Goal: Task Accomplishment & Management: Use online tool/utility

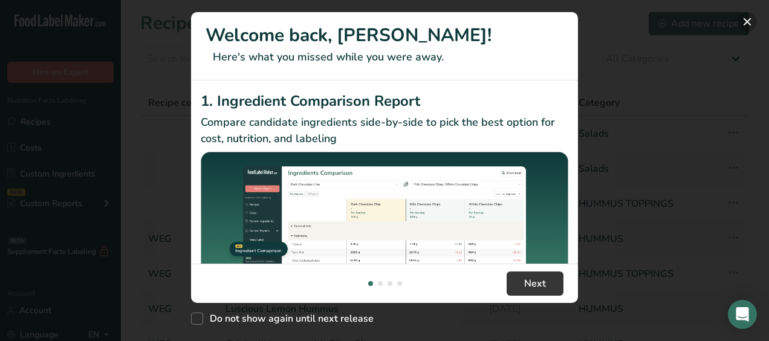
click at [746, 21] on button "New Features" at bounding box center [747, 21] width 19 height 19
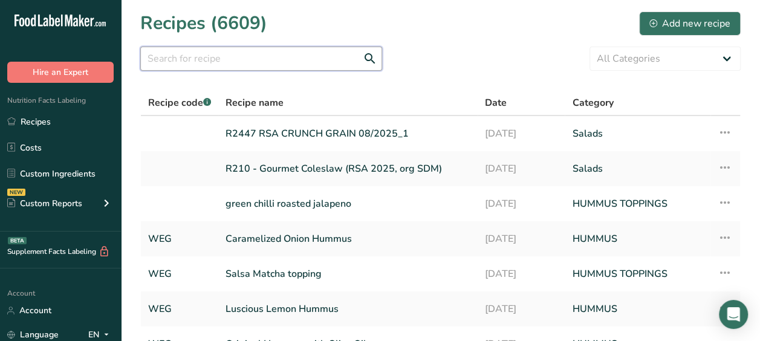
click at [186, 59] on input "text" at bounding box center [261, 59] width 242 height 24
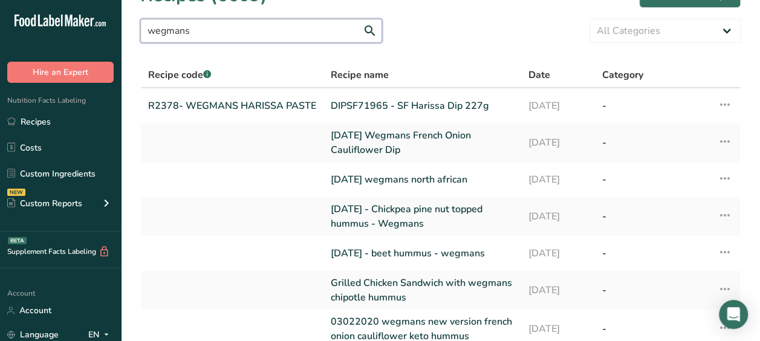
scroll to position [19, 0]
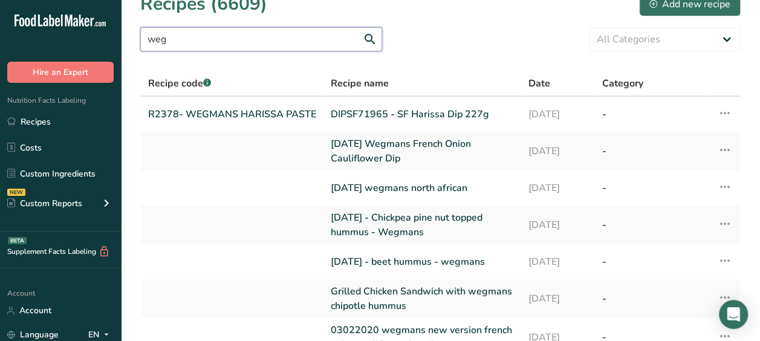
type input "weg"
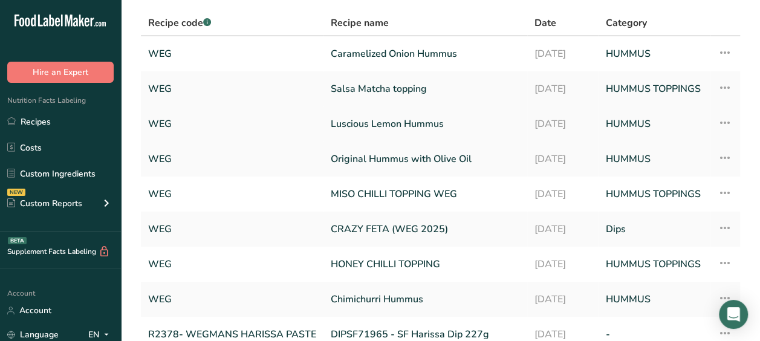
scroll to position [69, 0]
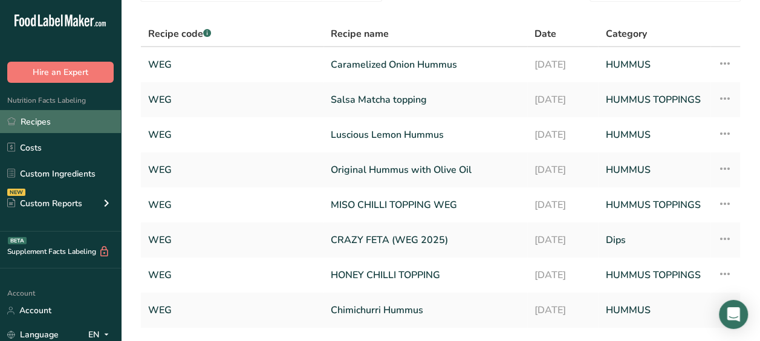
click at [36, 122] on link "Recipes" at bounding box center [60, 121] width 121 height 23
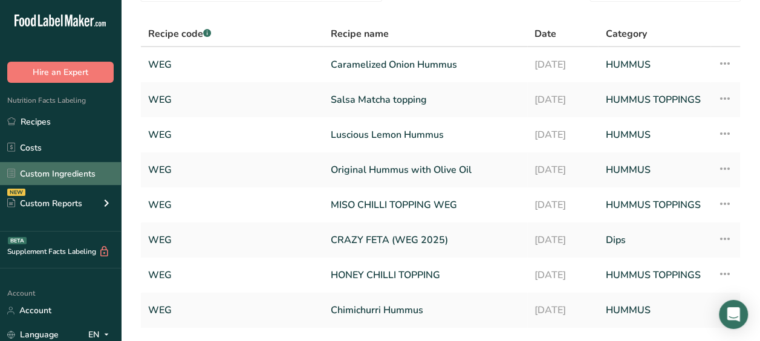
click at [42, 174] on link "Custom Ingredients" at bounding box center [60, 173] width 121 height 23
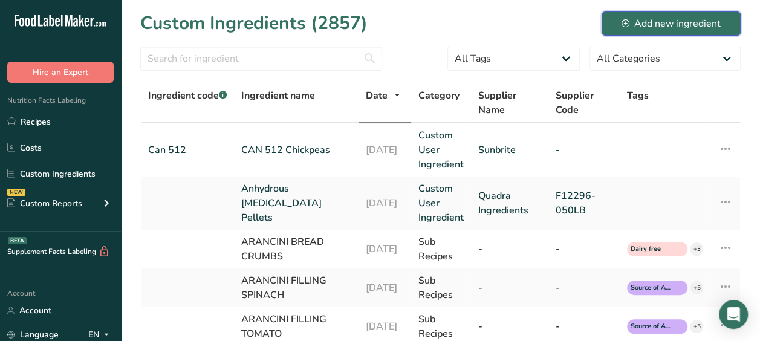
click at [634, 25] on div "Add new ingredient" at bounding box center [671, 23] width 99 height 15
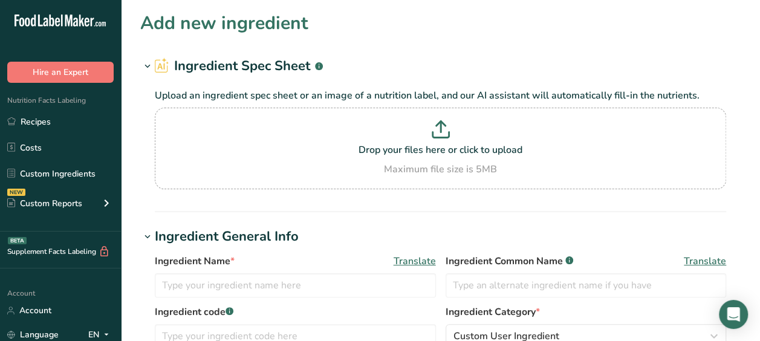
scroll to position [60, 0]
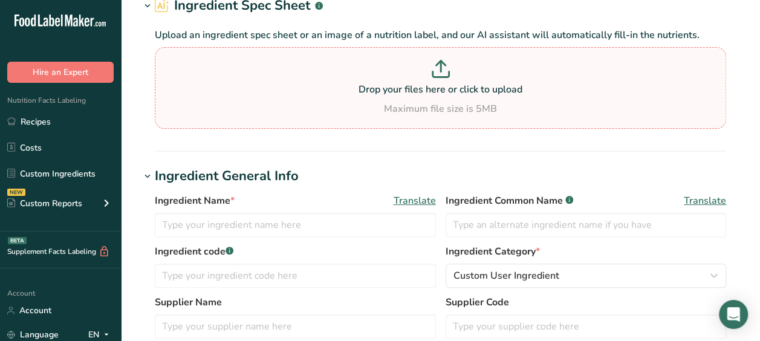
click at [433, 86] on p "Drop your files here or click to upload" at bounding box center [441, 89] width 566 height 15
click at [433, 86] on input "Drop your files here or click to upload Maximum file size is 5MB" at bounding box center [441, 88] width 572 height 82
type input "C:\fakepath\True Lemon Seasinung Nella.pdf"
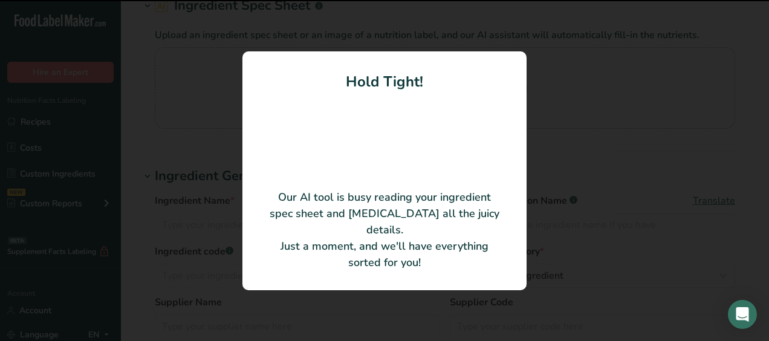
type input "True Lime Seasoning"
type input "T-SFR119-005"
type input "Hela Spice Canada Inc."
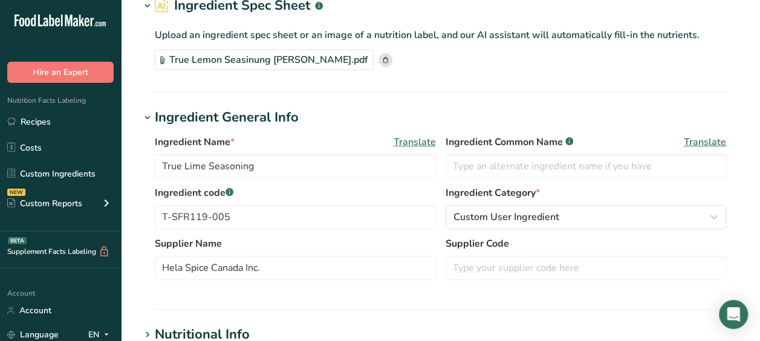
click at [165, 62] on div "True Lemon Seasinung Nella.pdf" at bounding box center [264, 60] width 219 height 21
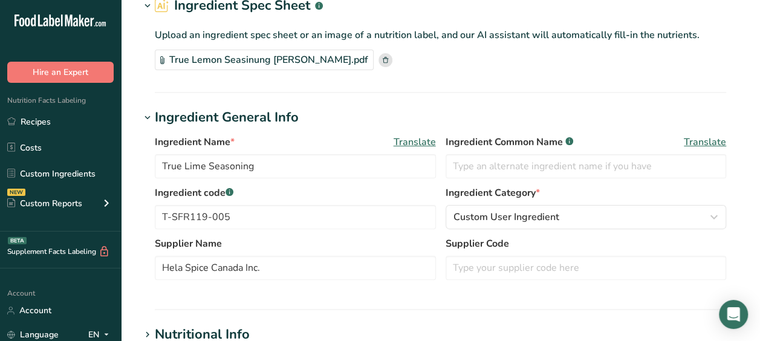
click at [173, 60] on div "True Lemon Seasinung Nella.pdf" at bounding box center [264, 60] width 219 height 21
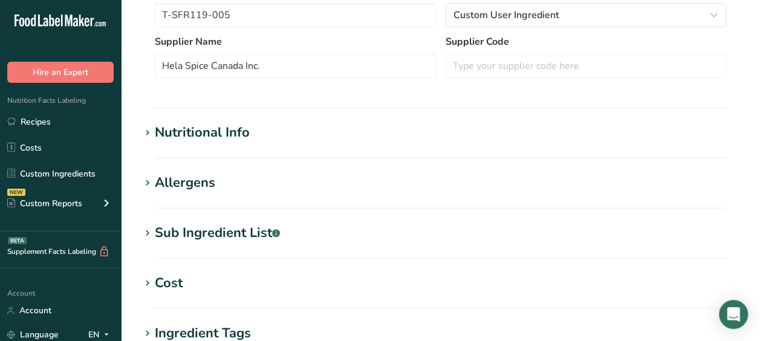
scroll to position [264, 0]
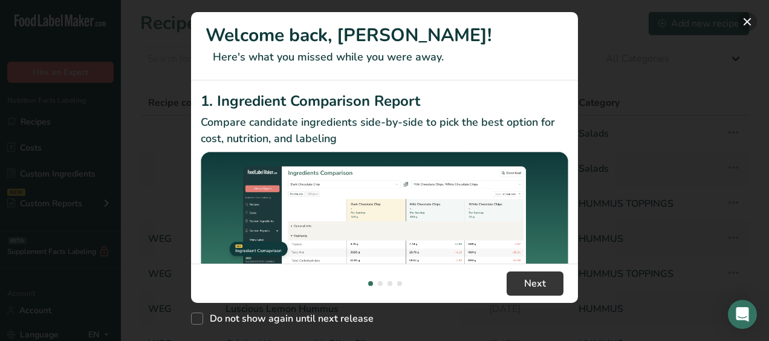
click at [754, 19] on button "New Features" at bounding box center [747, 21] width 19 height 19
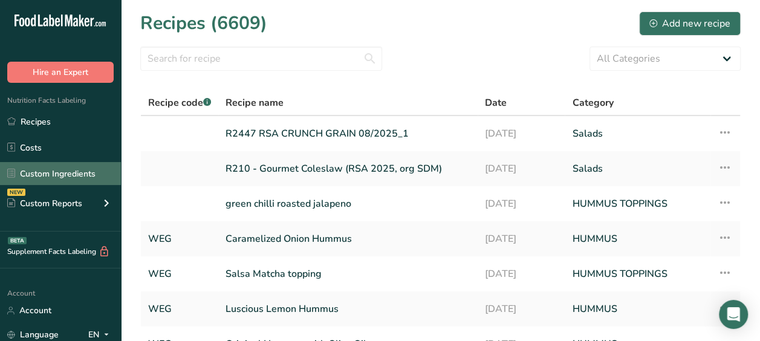
drag, startPoint x: 101, startPoint y: 159, endPoint x: 94, endPoint y: 179, distance: 21.0
click at [94, 179] on ul "Recipes Costs Custom Ingredients NEW Custom Reports Menu Label Ingredient Compa…" at bounding box center [60, 164] width 121 height 108
click at [94, 179] on link "Custom Ingredients" at bounding box center [60, 173] width 121 height 23
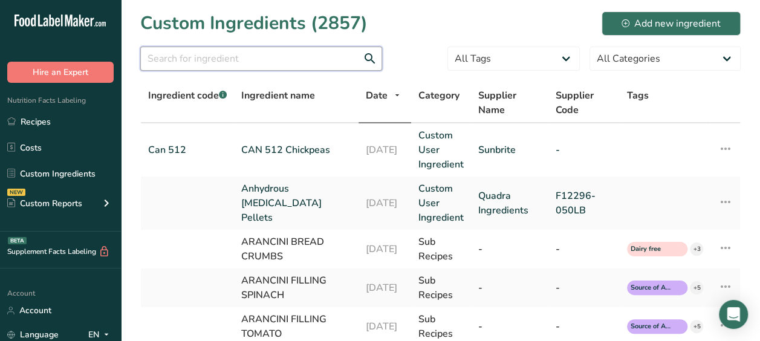
click at [194, 50] on input "text" at bounding box center [261, 59] width 242 height 24
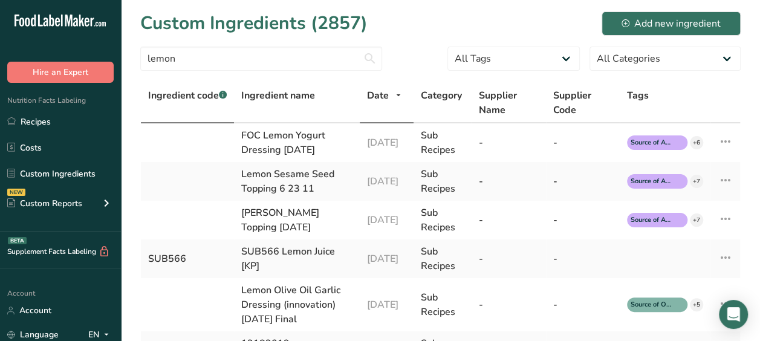
click at [201, 96] on span "Ingredient code .a-a{fill:#347362;}.b-a{fill:#fff;}" at bounding box center [187, 95] width 79 height 13
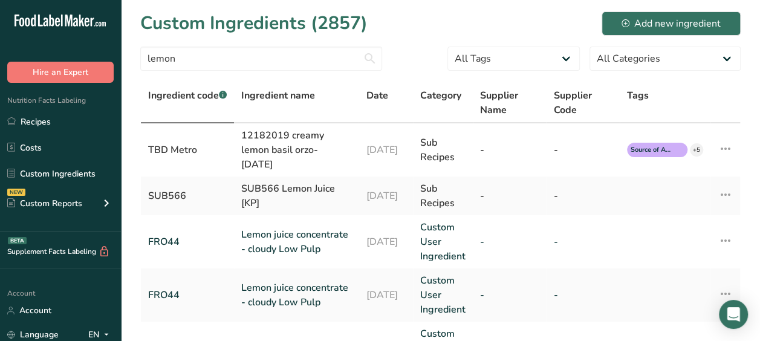
click at [201, 74] on div "lemon" at bounding box center [261, 62] width 242 height 31
click at [203, 52] on input "lemon" at bounding box center [261, 59] width 242 height 24
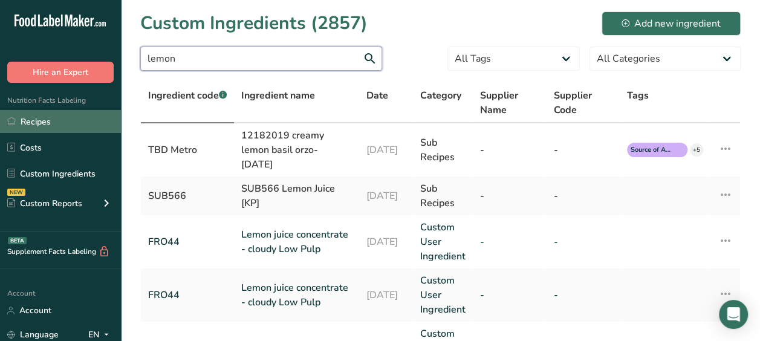
type input "lemon"
click at [65, 125] on link "Recipes" at bounding box center [60, 121] width 121 height 23
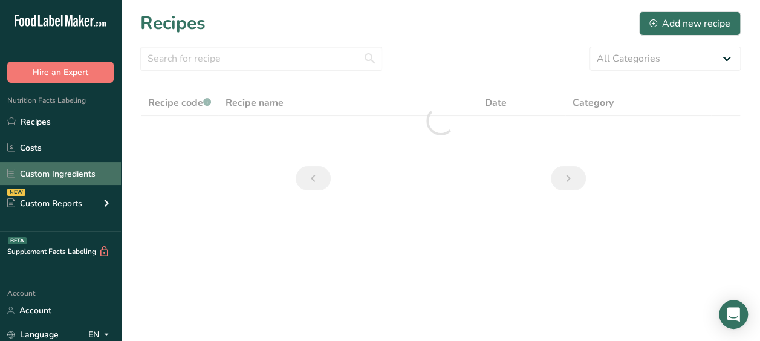
click at [64, 173] on link "Custom Ingredients" at bounding box center [60, 173] width 121 height 23
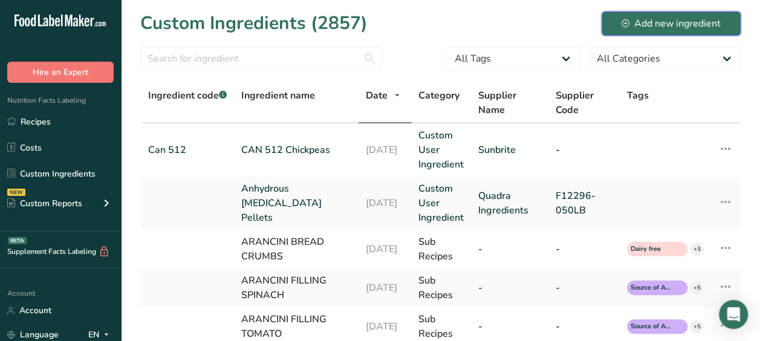
click at [650, 17] on div "Add new ingredient" at bounding box center [671, 23] width 99 height 15
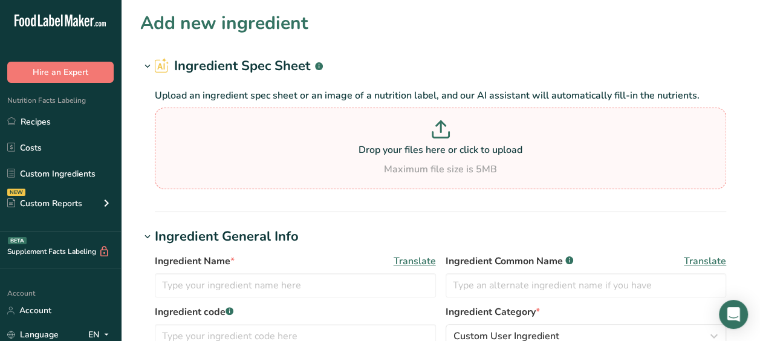
click at [442, 126] on icon at bounding box center [441, 129] width 18 height 18
click at [442, 126] on input "Drop your files here or click to upload Maximum file size is 5MB" at bounding box center [441, 149] width 572 height 82
type input "C:\fakepath\True Lemon Seasoning Nella.pdf"
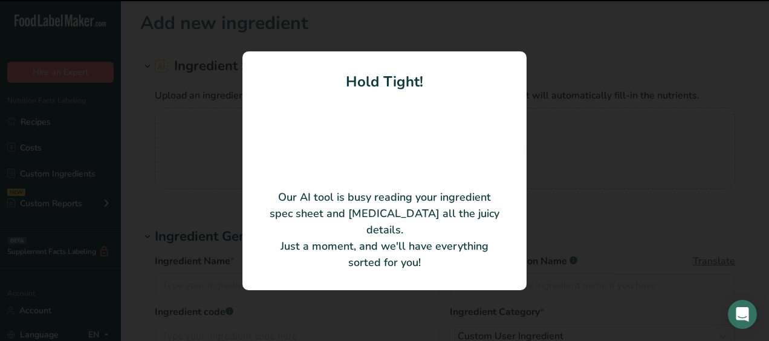
type input "True Lemon Seasoning"
type input "T-SFR119-006"
type input "Hela Spice Canada Inc."
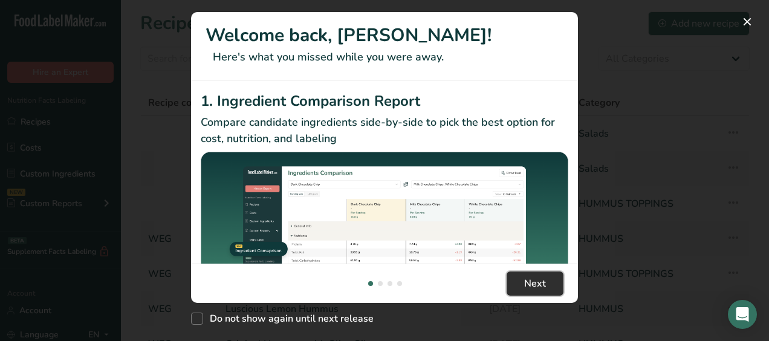
click at [541, 289] on span "Next" at bounding box center [535, 283] width 22 height 15
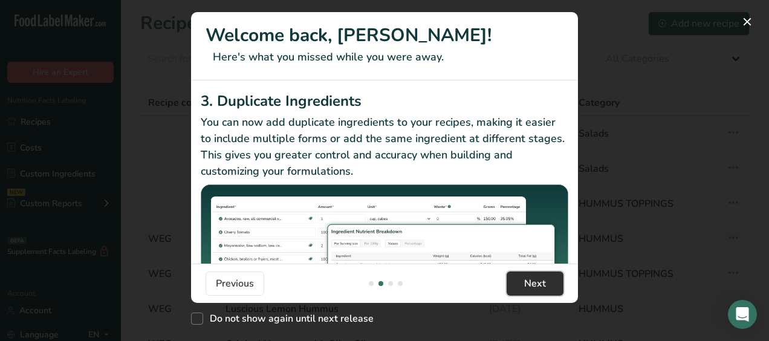
click at [541, 289] on span "Next" at bounding box center [535, 283] width 22 height 15
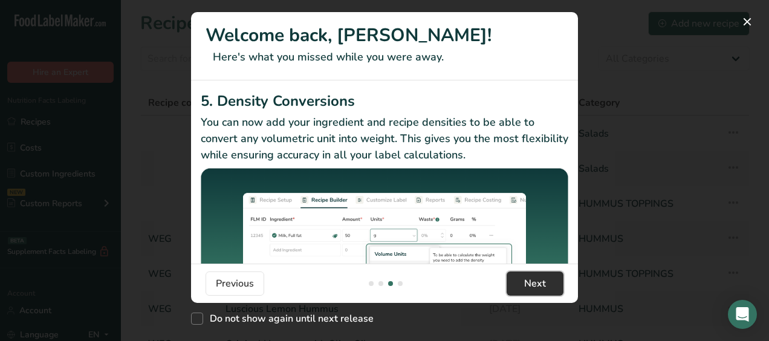
click at [541, 289] on span "Next" at bounding box center [535, 283] width 22 height 15
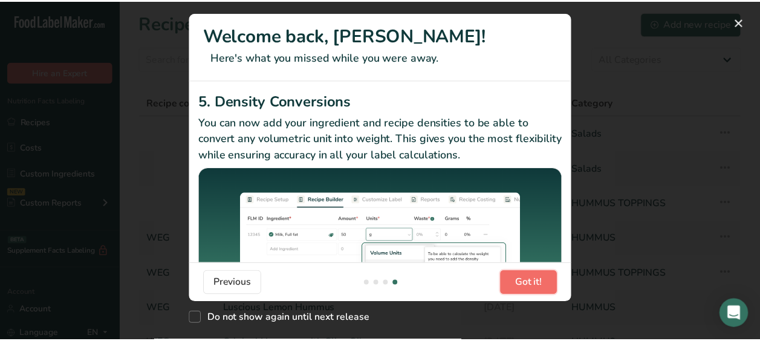
scroll to position [0, 1161]
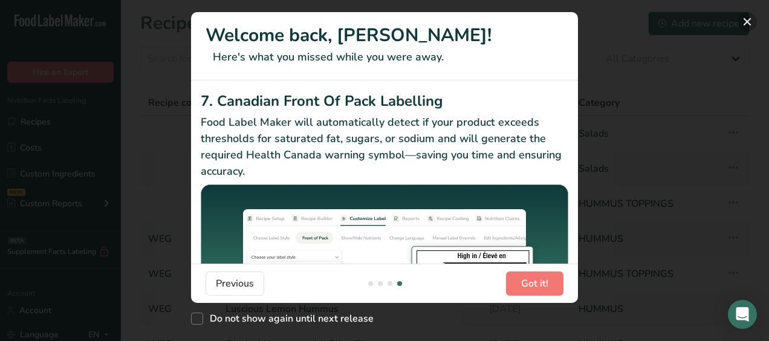
click at [745, 21] on button "New Features" at bounding box center [747, 21] width 19 height 19
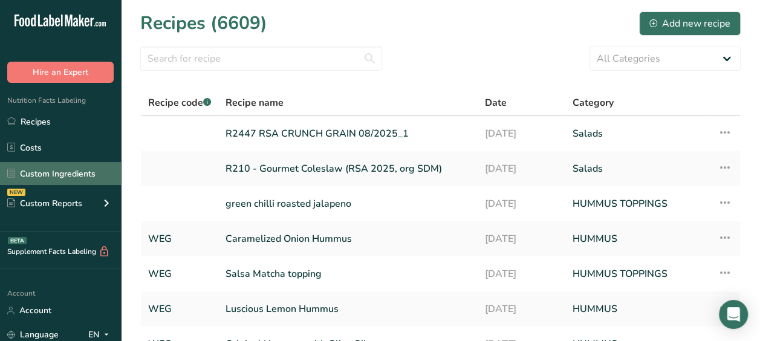
click at [72, 167] on link "Custom Ingredients" at bounding box center [60, 173] width 121 height 23
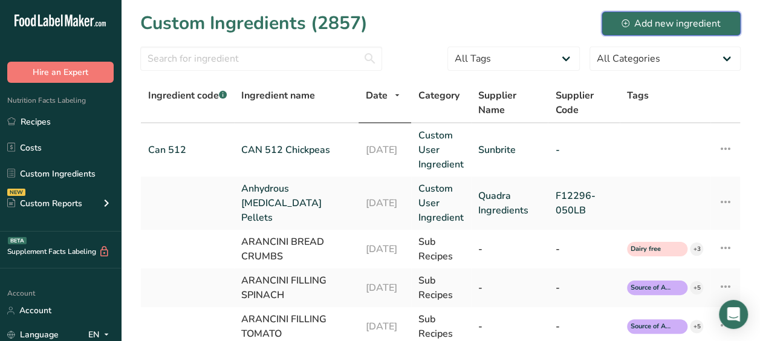
click at [636, 15] on button "Add new ingredient" at bounding box center [671, 23] width 139 height 24
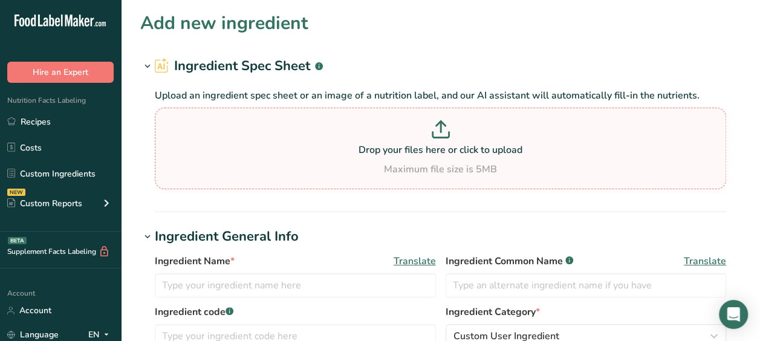
click at [452, 115] on section "Drop your files here or click to upload Maximum file size is 5MB" at bounding box center [441, 149] width 566 height 76
click at [452, 115] on input "Drop your files here or click to upload Maximum file size is 5MB" at bounding box center [441, 149] width 572 height 82
type input "C:\fakepath\True Lemon Seasoning Hela.pdf"
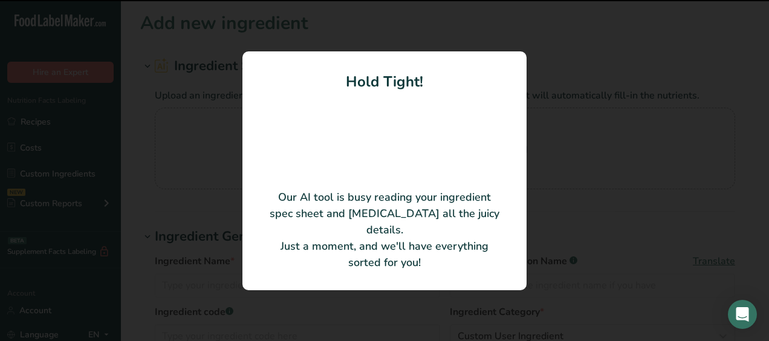
type input "True Lemon Seasoning"
type input "T-SFR119-006"
type input "Hela Spice Canada Inc."
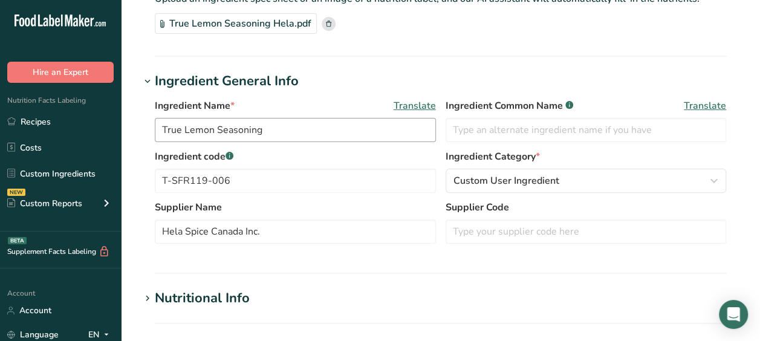
scroll to position [98, 0]
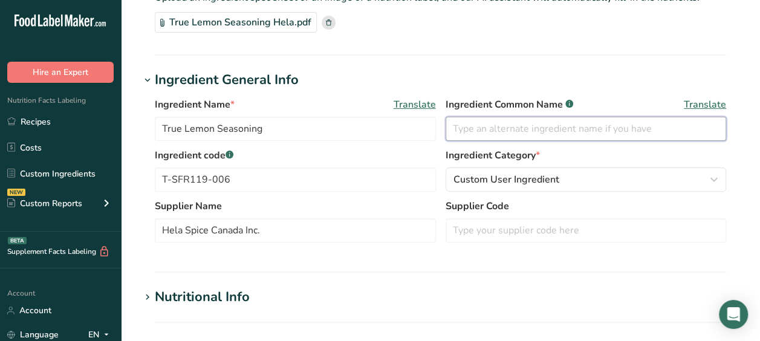
click at [489, 123] on input "text" at bounding box center [586, 129] width 281 height 24
type input "True Lemon"
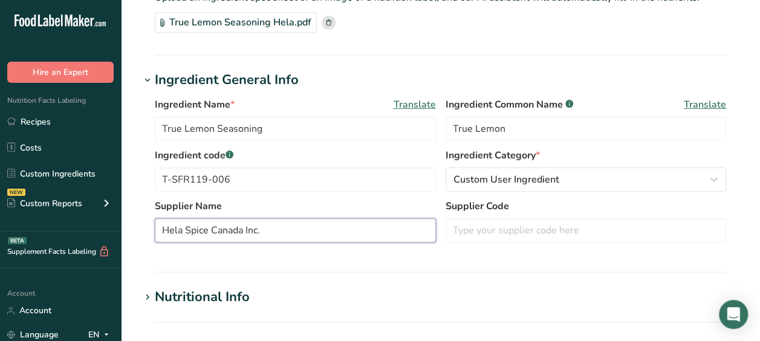
click at [430, 219] on input "Hela Spice Canada Inc." at bounding box center [295, 230] width 281 height 24
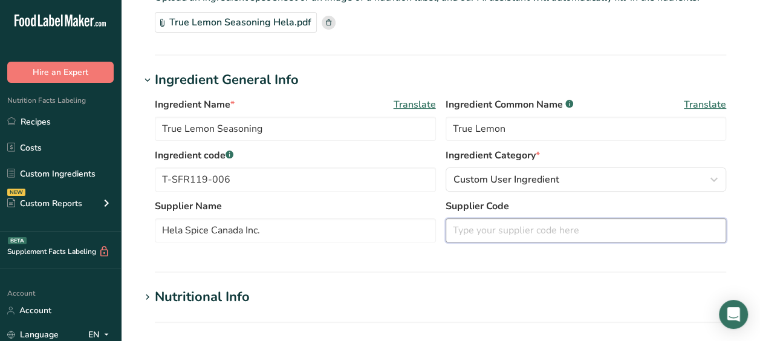
click at [495, 232] on input "text" at bounding box center [586, 230] width 281 height 24
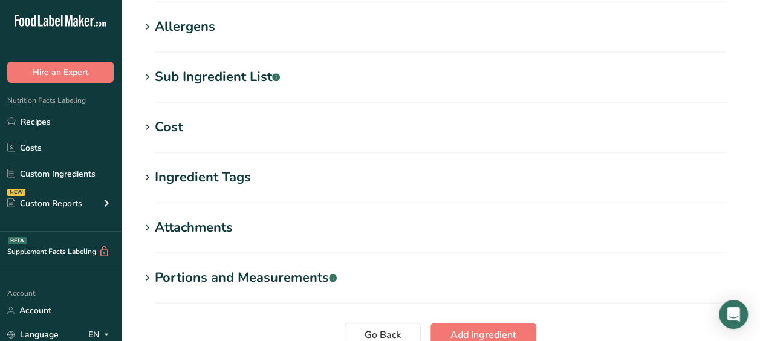
scroll to position [417, 0]
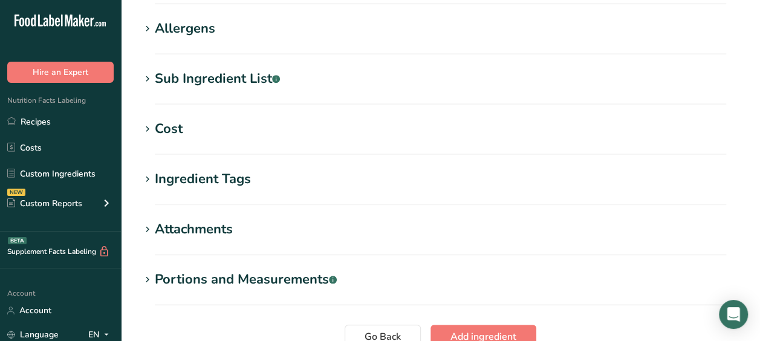
click at [188, 36] on div "Allergens" at bounding box center [185, 29] width 60 height 20
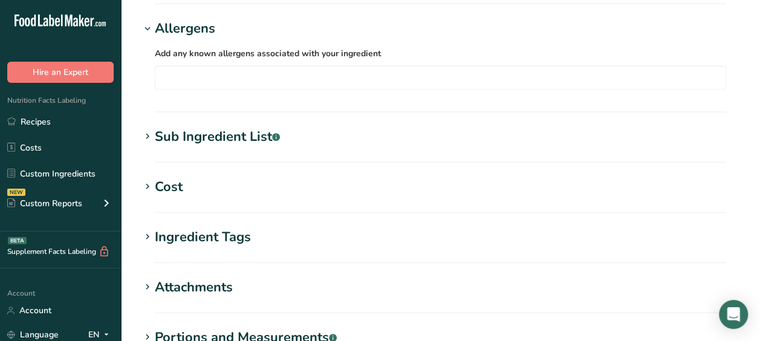
click at [191, 119] on section "Add new ingredient Ingredient Spec Sheet .a-a{fill:#347362;}.b-a{fill:#fff;} Up…" at bounding box center [440, 27] width 639 height 888
click at [190, 134] on div "Sub Ingredient List .a-a{fill:#347362;}.b-a{fill:#fff;}" at bounding box center [217, 137] width 125 height 20
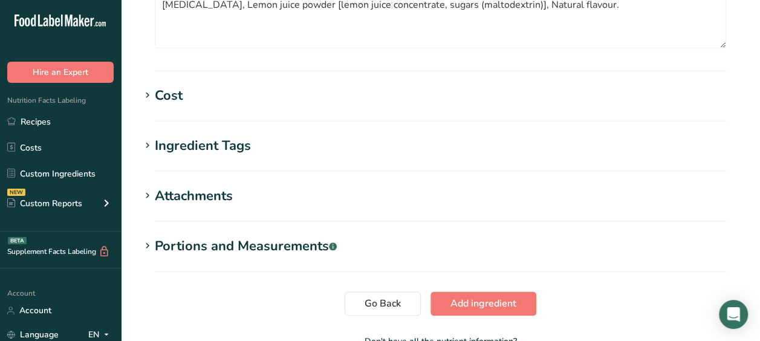
scroll to position [671, 0]
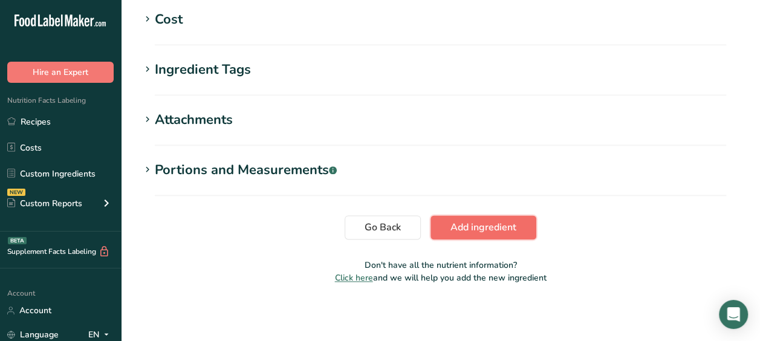
click at [483, 227] on span "Add ingredient" at bounding box center [484, 227] width 66 height 15
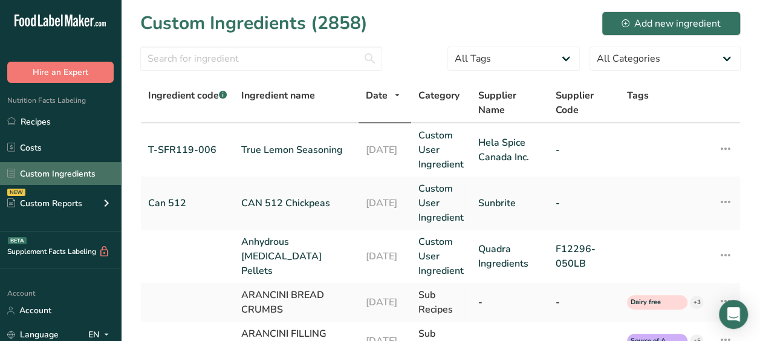
click at [85, 175] on link "Custom Ingredients" at bounding box center [60, 173] width 121 height 23
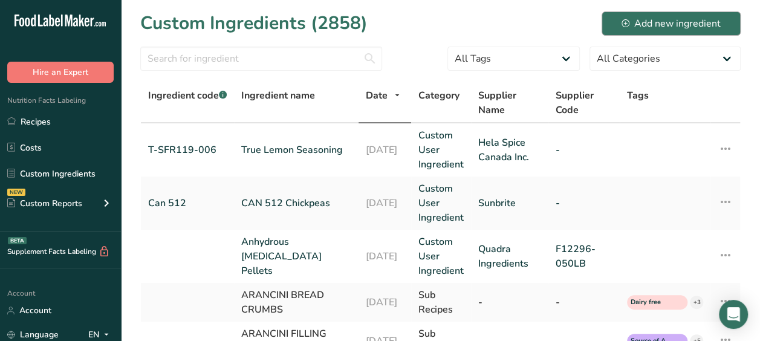
drag, startPoint x: 644, startPoint y: 10, endPoint x: 640, endPoint y: 30, distance: 20.9
click at [640, 30] on div "Custom Ingredients (2858) Add new ingredient" at bounding box center [440, 23] width 601 height 27
click at [640, 30] on div "Add new ingredient" at bounding box center [671, 23] width 99 height 15
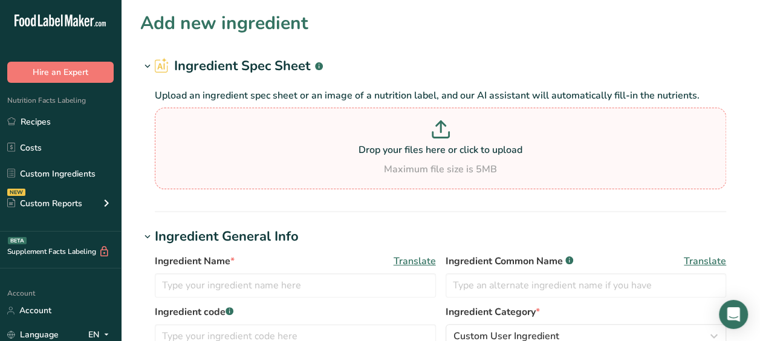
click at [462, 136] on p at bounding box center [441, 131] width 566 height 22
click at [462, 136] on input "Drop your files here or click to upload Maximum file size is 5MB" at bounding box center [441, 149] width 572 height 82
type input "C:\fakepath\True Lime Seasinung Hela.pdf"
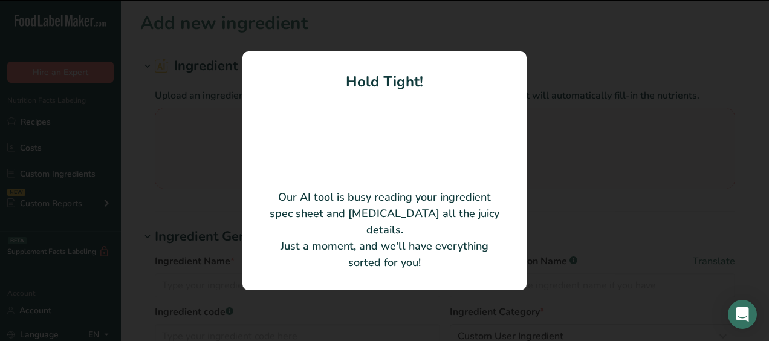
type input "True Lime Seasoning"
type input "Hela Spice Canada Inc."
type input "T-SFR119-005"
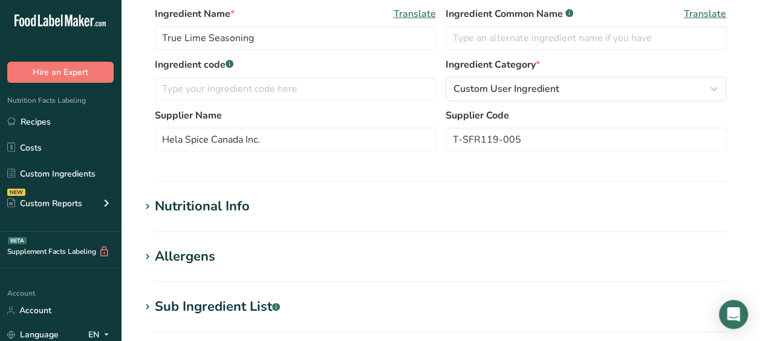
scroll to position [189, 0]
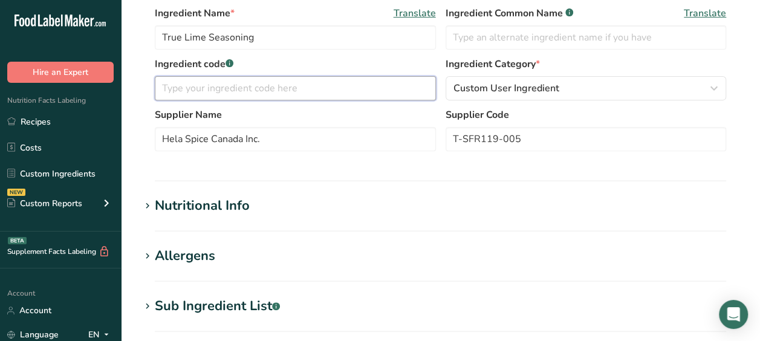
click at [260, 88] on input "text" at bounding box center [295, 88] width 281 height 24
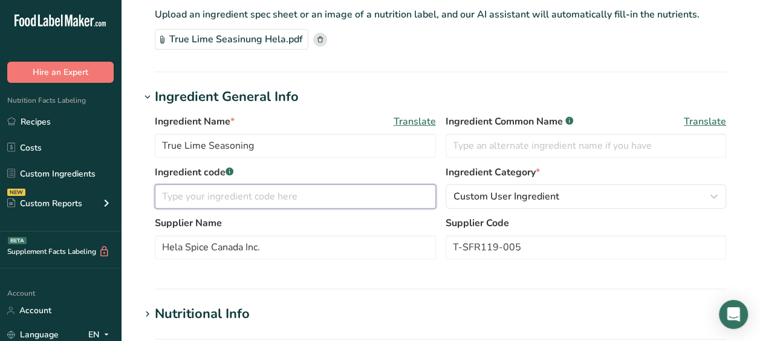
scroll to position [77, 0]
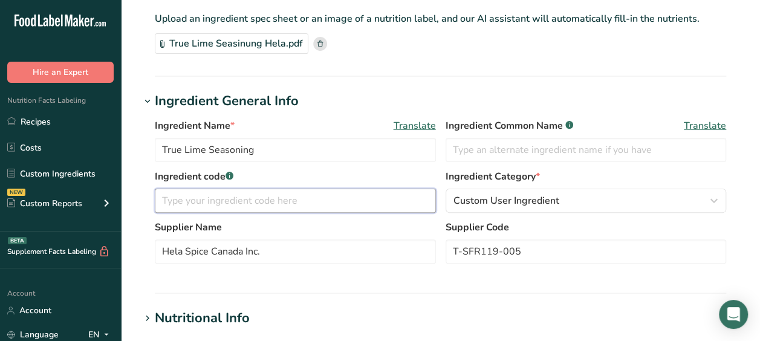
click at [215, 203] on input "text" at bounding box center [295, 201] width 281 height 24
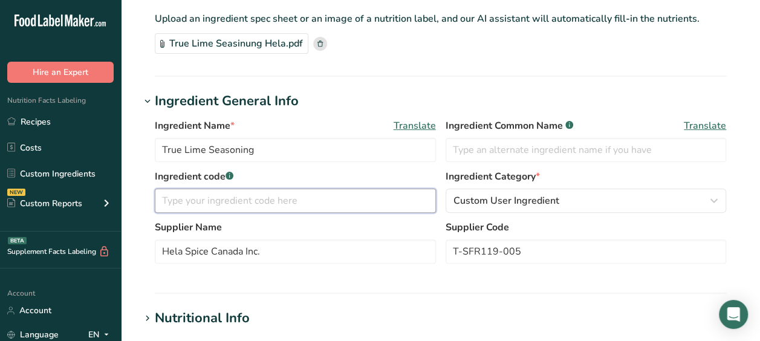
click at [215, 203] on input "text" at bounding box center [295, 201] width 281 height 24
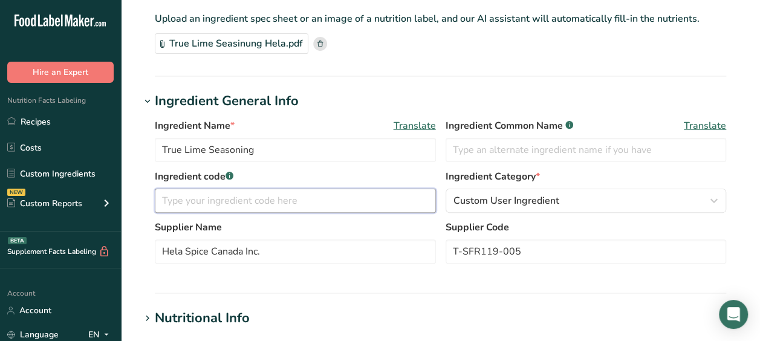
click at [215, 203] on input "text" at bounding box center [295, 201] width 281 height 24
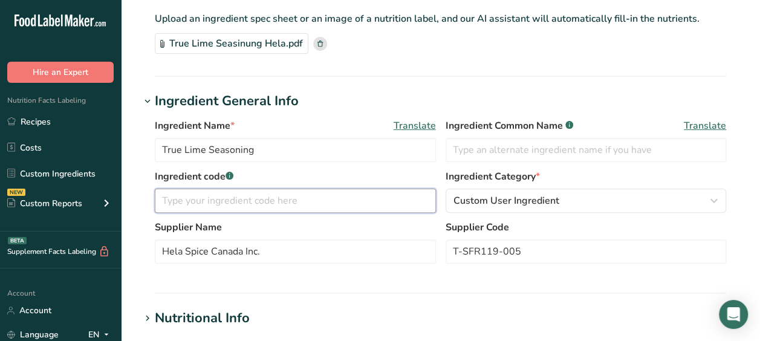
click at [215, 203] on input "text" at bounding box center [295, 201] width 281 height 24
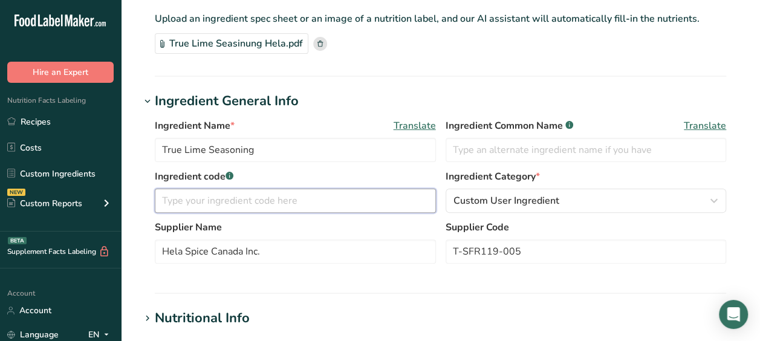
click at [215, 203] on input "text" at bounding box center [295, 201] width 281 height 24
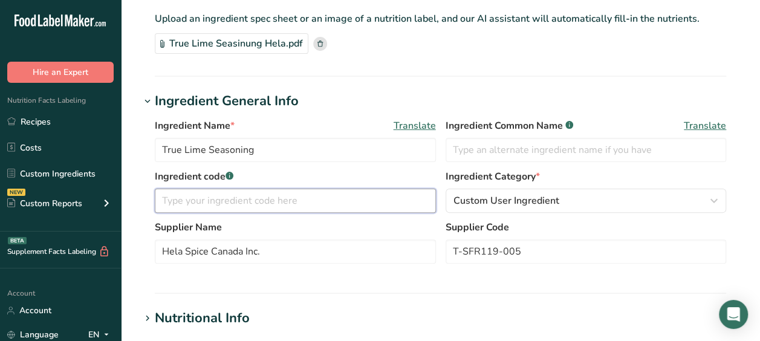
click at [215, 203] on input "text" at bounding box center [295, 201] width 281 height 24
type input "TL"
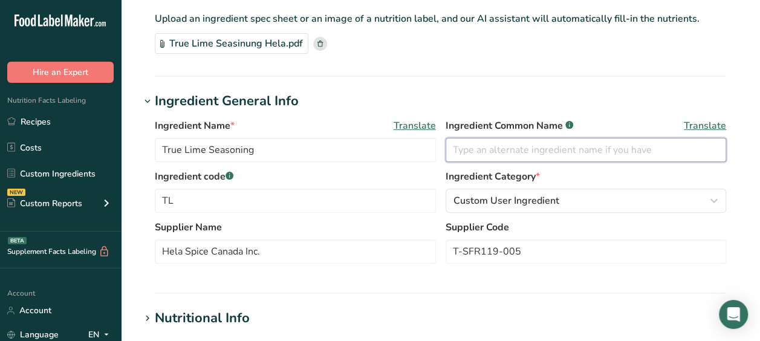
click at [468, 148] on input "text" at bounding box center [586, 150] width 281 height 24
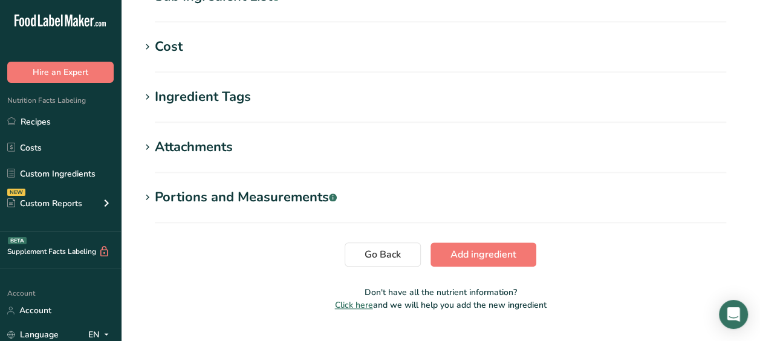
scroll to position [500, 0]
type input "True Lime"
click at [451, 258] on span "Add ingredient" at bounding box center [484, 254] width 66 height 15
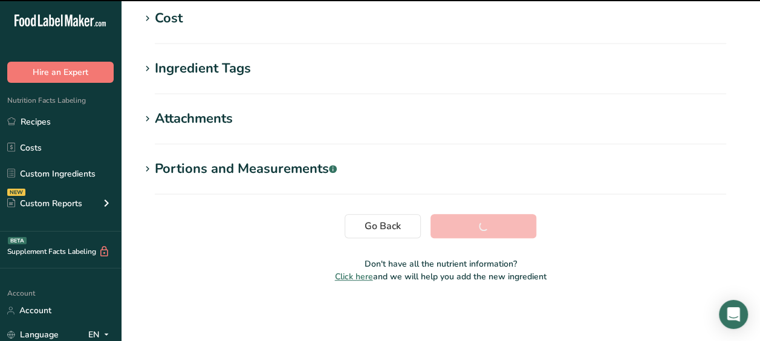
scroll to position [271, 0]
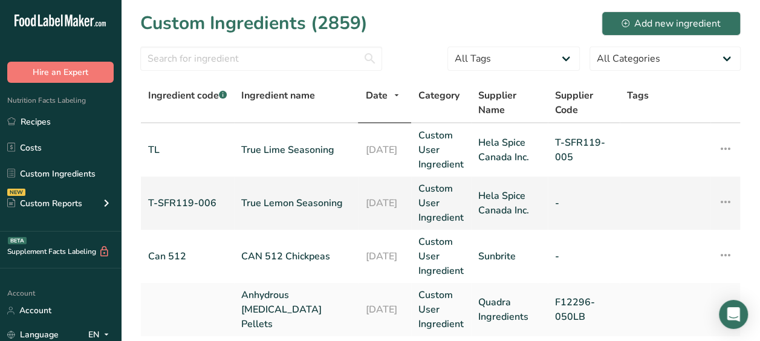
click at [252, 210] on link "True Lemon Seasoning" at bounding box center [295, 203] width 109 height 15
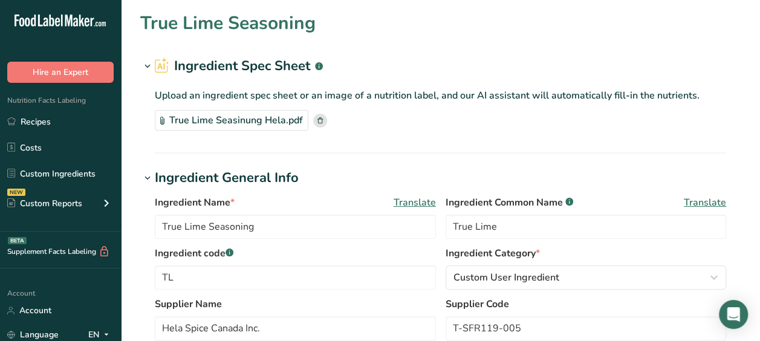
type input "True Lemon Seasoning"
type input "True Lemon"
type input "T-SFR119-006"
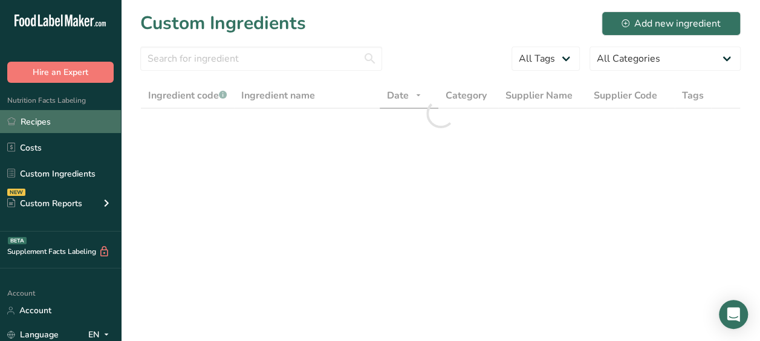
click at [21, 123] on link "Recipes" at bounding box center [60, 121] width 121 height 23
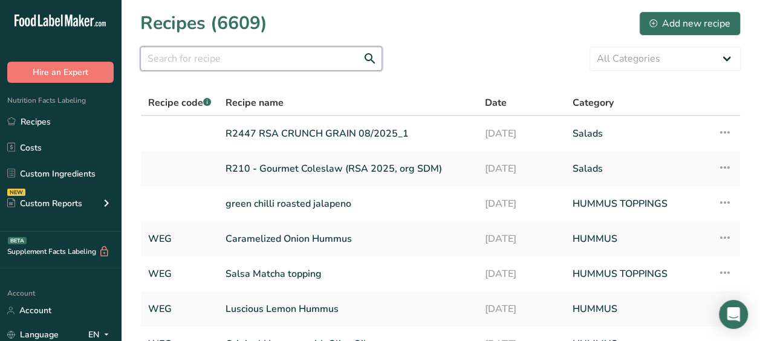
click at [196, 56] on input "text" at bounding box center [261, 59] width 242 height 24
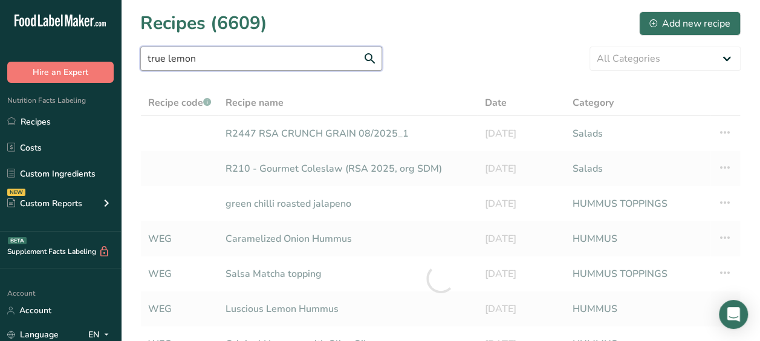
type input "true lemon"
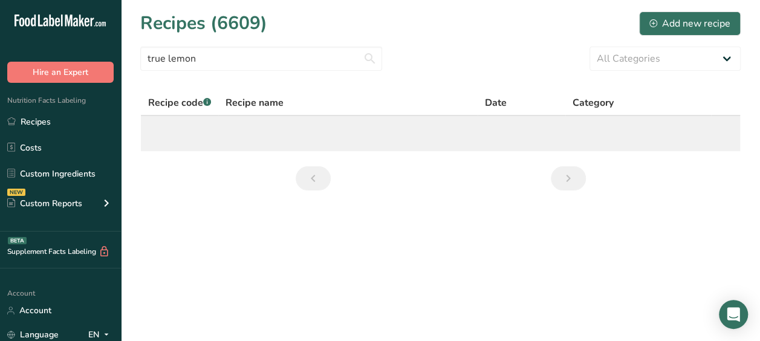
click at [272, 130] on td at bounding box center [440, 133] width 599 height 35
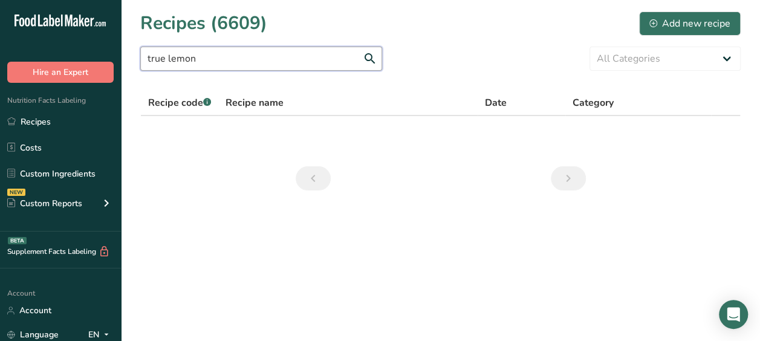
drag, startPoint x: 222, startPoint y: 63, endPoint x: 108, endPoint y: 58, distance: 114.4
click at [108, 58] on div ".a-20{fill:#fff;} Hire an Expert Nutrition Facts Labeling Recipes Costs Custom …" at bounding box center [380, 170] width 760 height 341
type input "True lemon"
drag, startPoint x: 204, startPoint y: 67, endPoint x: 93, endPoint y: 63, distance: 112.0
click at [93, 63] on div ".a-20{fill:#fff;} Hire an Expert Nutrition Facts Labeling Recipes Costs Custom …" at bounding box center [380, 170] width 760 height 341
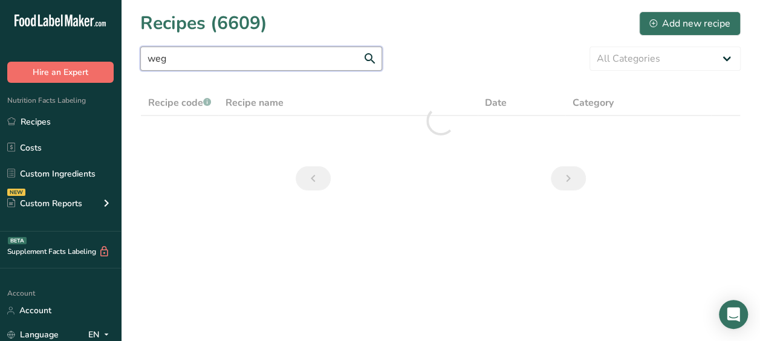
type input "weg"
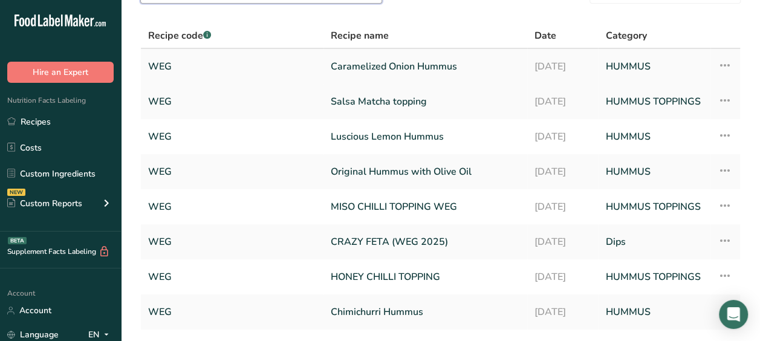
scroll to position [71, 0]
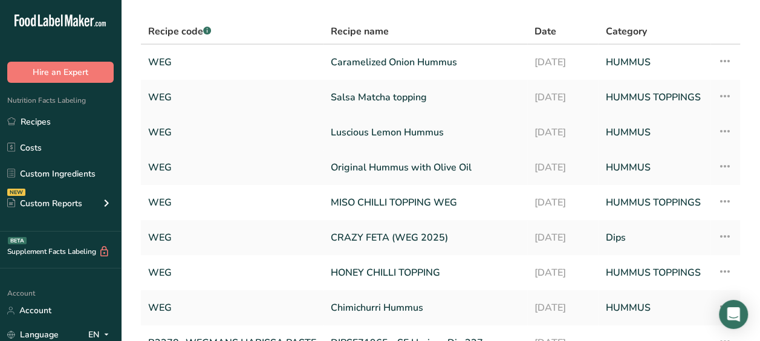
click at [375, 142] on link "Luscious Lemon Hummus" at bounding box center [425, 132] width 189 height 25
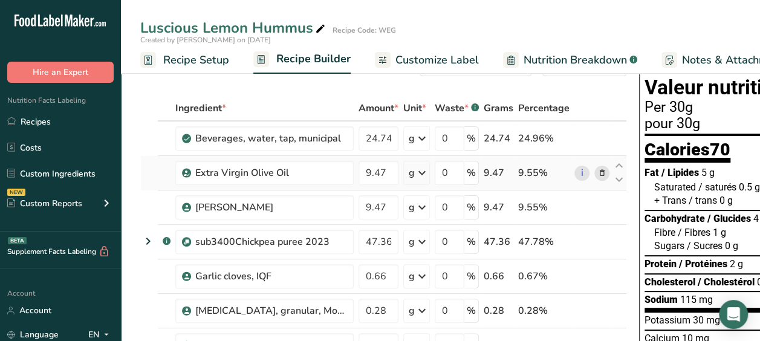
scroll to position [37, 0]
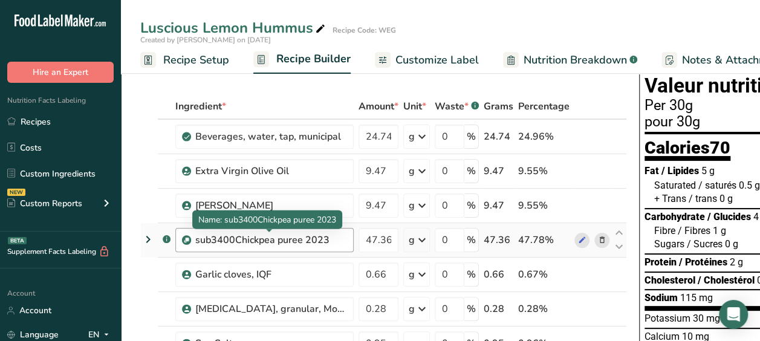
click at [284, 235] on div "sub3400Chickpea puree 2023" at bounding box center [270, 240] width 151 height 15
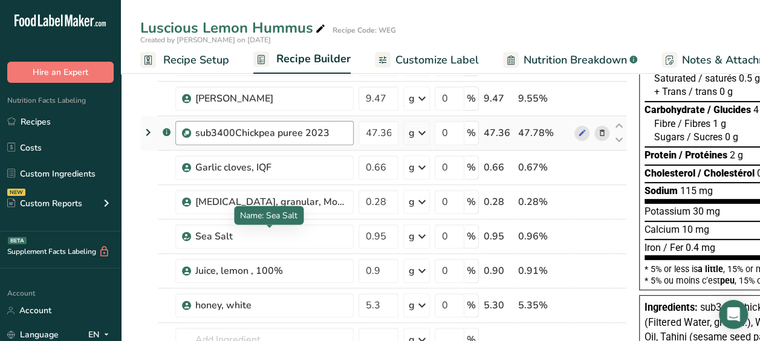
scroll to position [195, 0]
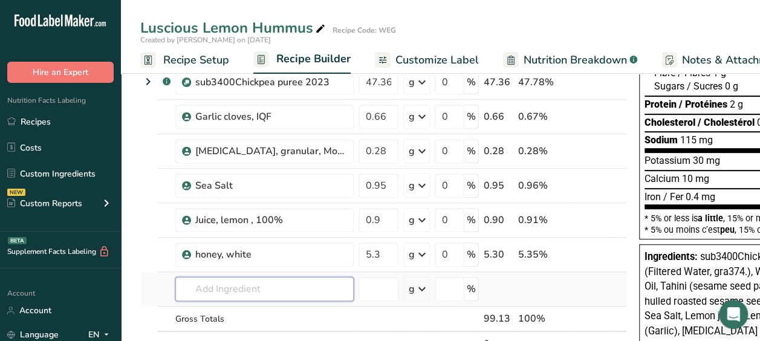
click at [258, 283] on input "text" at bounding box center [264, 289] width 178 height 24
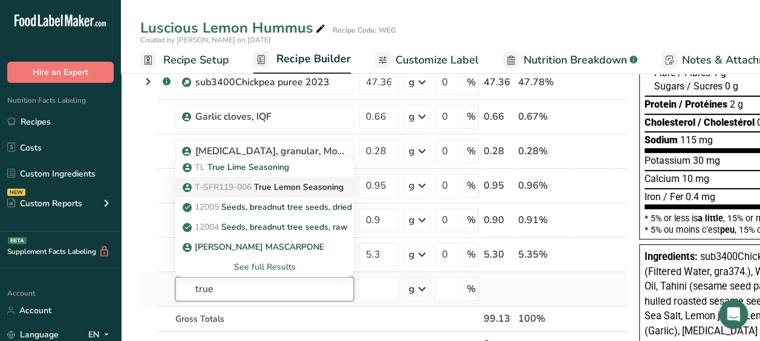
type input "true"
click at [325, 185] on p "T-SFR119-006 True Lemon Seasoning" at bounding box center [264, 187] width 158 height 13
type input "True Lemon Seasoning"
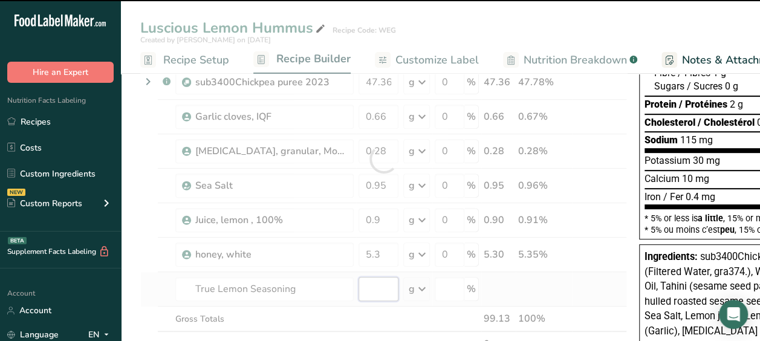
click at [375, 282] on input "number" at bounding box center [379, 289] width 40 height 24
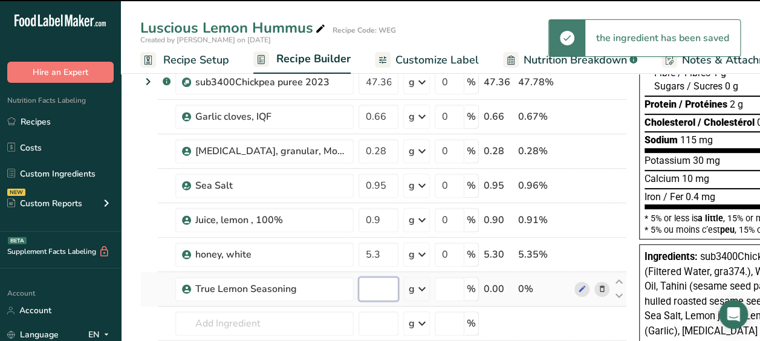
type input "0"
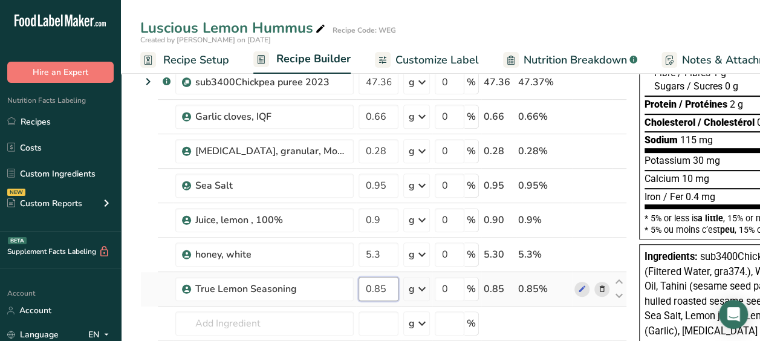
type input "0.85"
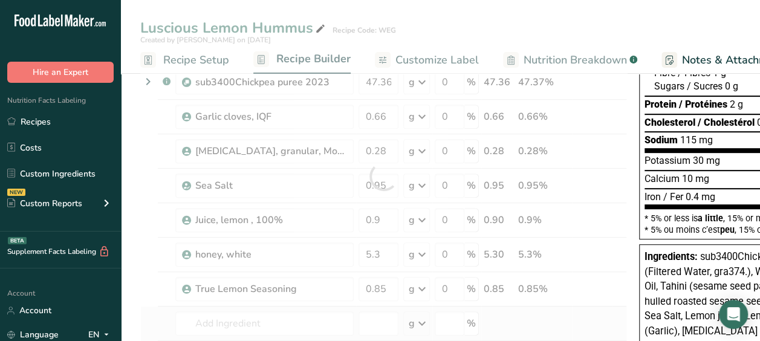
click at [464, 315] on div "Ingredient * Amount * Unit * Waste * .a-a{fill:#347362;}.b-a{fill:#fff;} Grams …" at bounding box center [383, 176] width 487 height 481
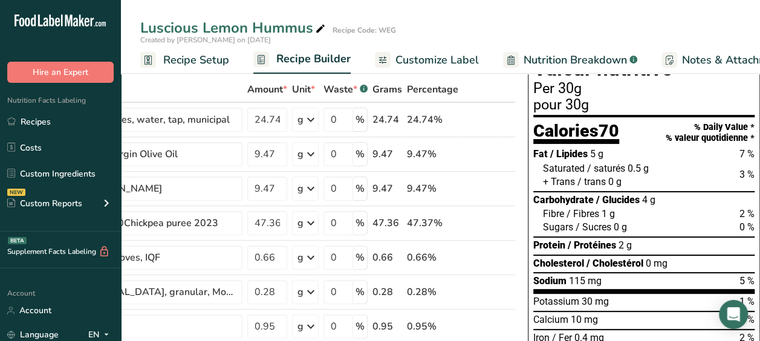
scroll to position [54, 0]
drag, startPoint x: 612, startPoint y: 111, endPoint x: 648, endPoint y: 221, distance: 115.5
click at [648, 221] on div "Sugars / Sucres 0 g 0 %" at bounding box center [649, 226] width 212 height 13
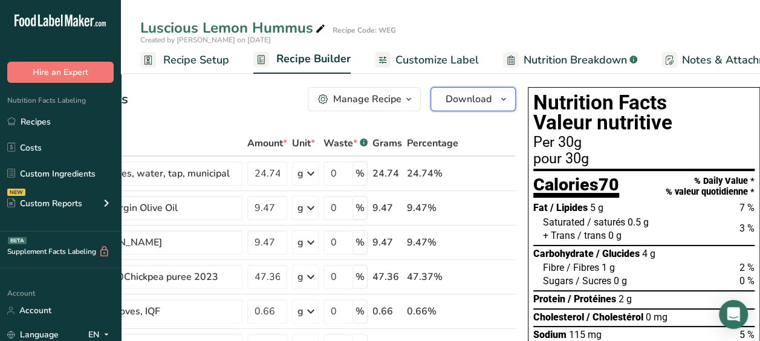
click at [489, 94] on button "Download" at bounding box center [473, 99] width 85 height 24
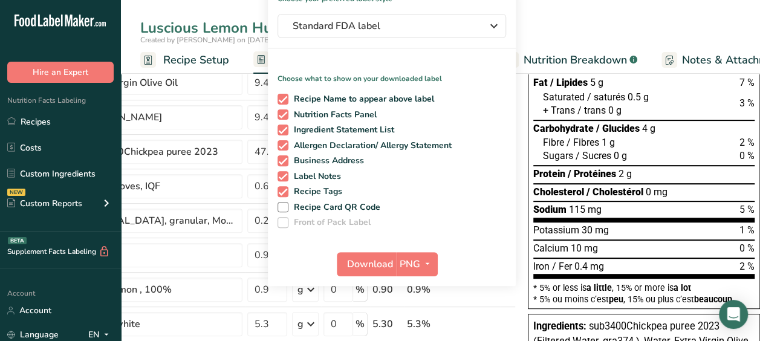
scroll to position [161, 0]
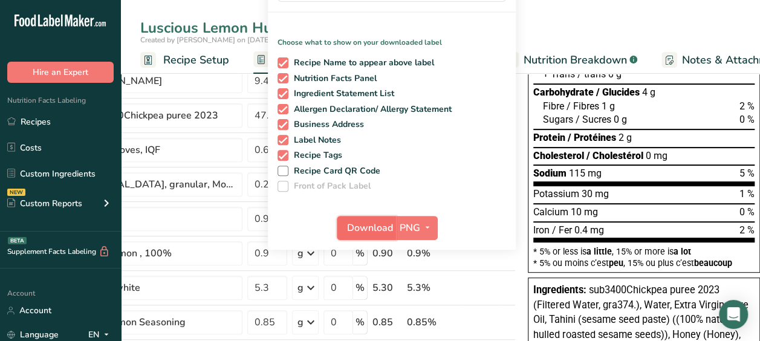
click at [352, 233] on span "Download" at bounding box center [370, 228] width 46 height 15
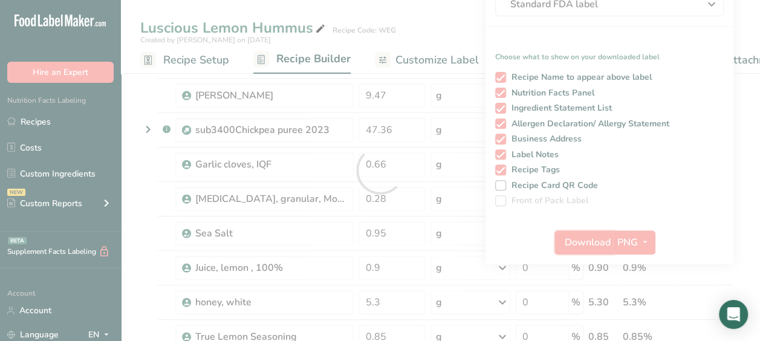
scroll to position [0, 0]
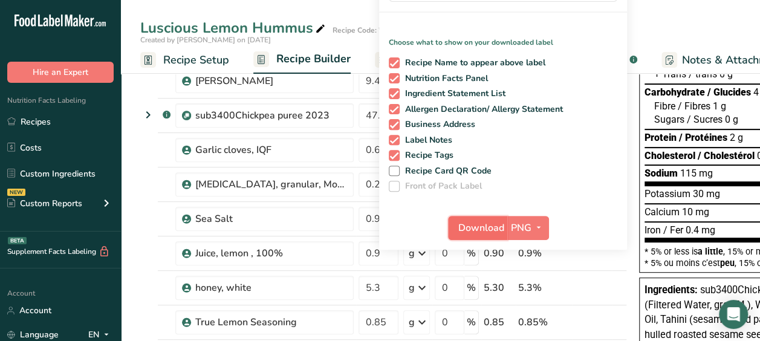
click at [482, 227] on span "Download" at bounding box center [481, 228] width 46 height 15
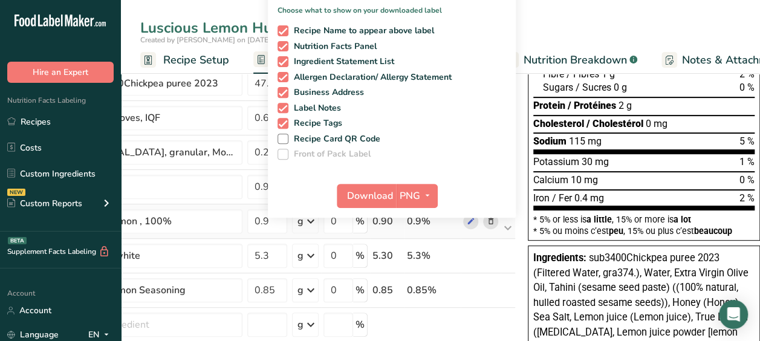
scroll to position [313, 0]
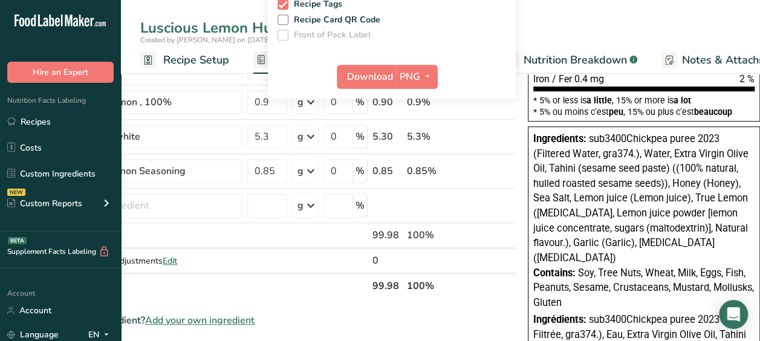
drag, startPoint x: 587, startPoint y: 137, endPoint x: 620, endPoint y: 286, distance: 153.1
click at [620, 286] on div "Ingredients: sub3400Chickpea puree 2023 (Filtered Water, gra374.), Water, Extra…" at bounding box center [644, 311] width 232 height 371
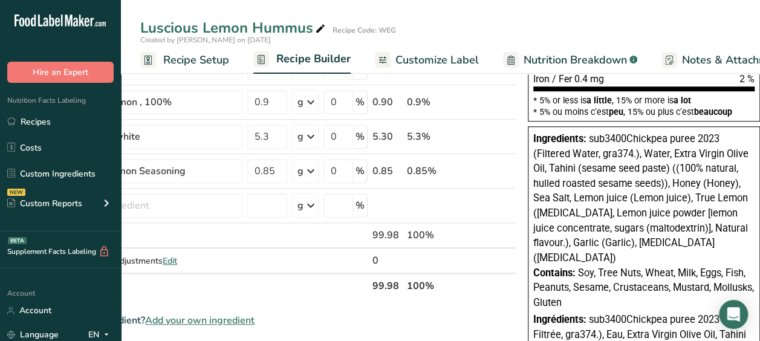
copy div "ub3400Chickpea puree 2023 (Filtered Water, gra374.), Water, Extra Virgin Olive …"
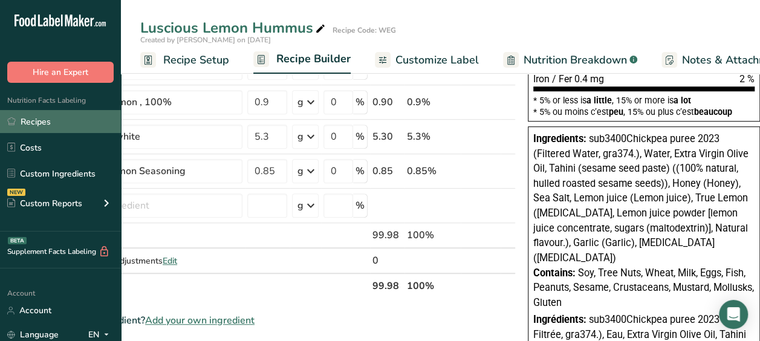
drag, startPoint x: 67, startPoint y: 135, endPoint x: 69, endPoint y: 123, distance: 12.9
click at [69, 123] on ul "Recipes Costs Custom Ingredients NEW Custom Reports Menu Label Ingredient Compa…" at bounding box center [60, 164] width 121 height 108
click at [69, 123] on link "Recipes" at bounding box center [60, 121] width 121 height 23
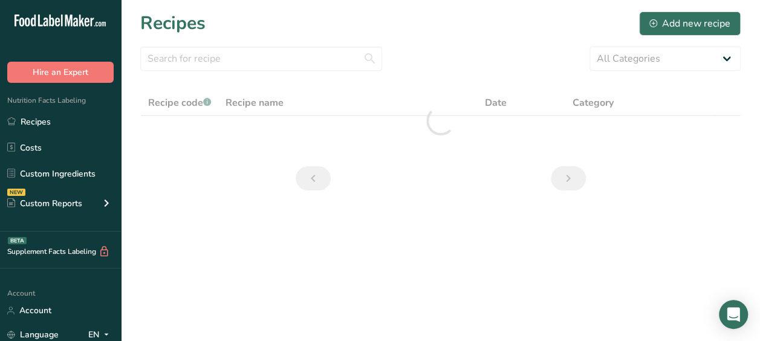
click at [193, 45] on section "Recipes Add new recipe All Categories Baked Goods Beverages Confectionery Cooke…" at bounding box center [440, 105] width 639 height 210
click at [188, 62] on input "text" at bounding box center [261, 59] width 242 height 24
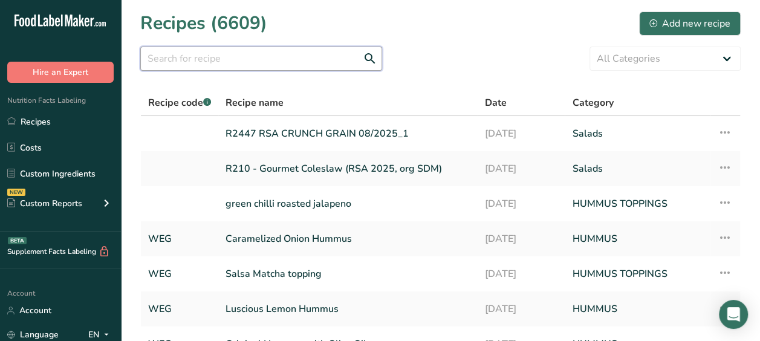
click at [188, 62] on input "text" at bounding box center [261, 59] width 242 height 24
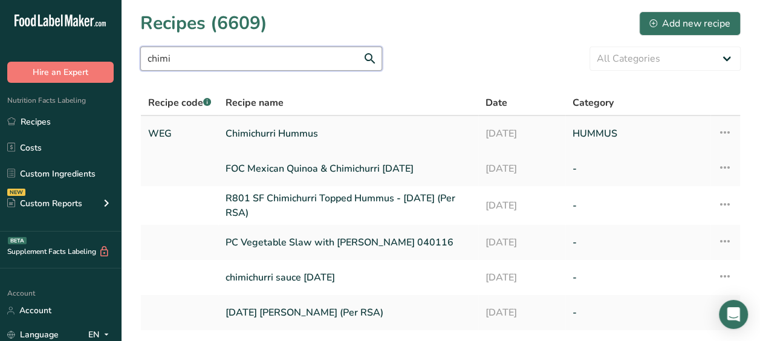
type input "chimi"
click at [322, 123] on link "Chimichurri Hummus" at bounding box center [349, 133] width 246 height 25
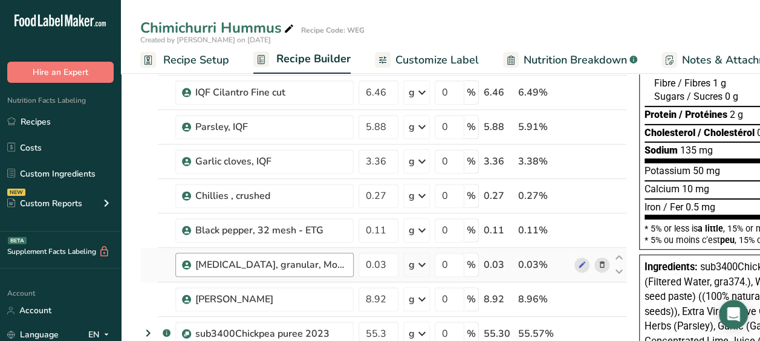
scroll to position [331, 0]
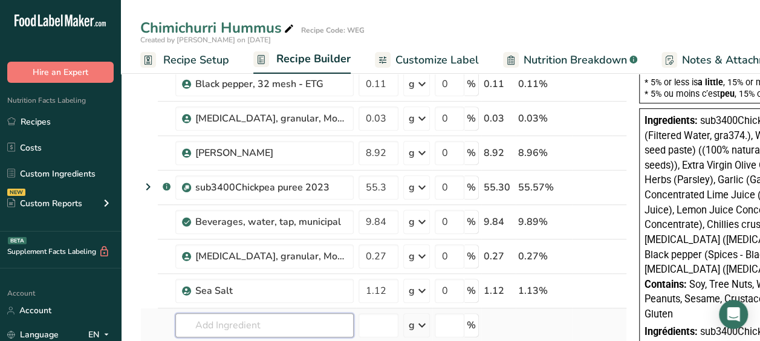
click at [235, 326] on input "text" at bounding box center [264, 325] width 178 height 24
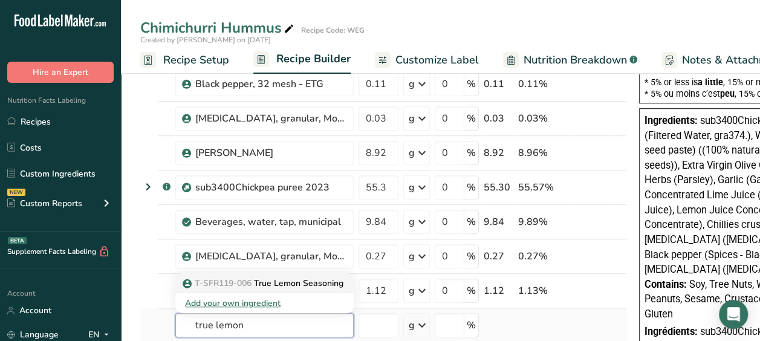
type input "true lemon"
click at [277, 285] on p "T-SFR119-006 True Lemon Seasoning" at bounding box center [264, 283] width 158 height 13
type input "True Lemon Seasoning"
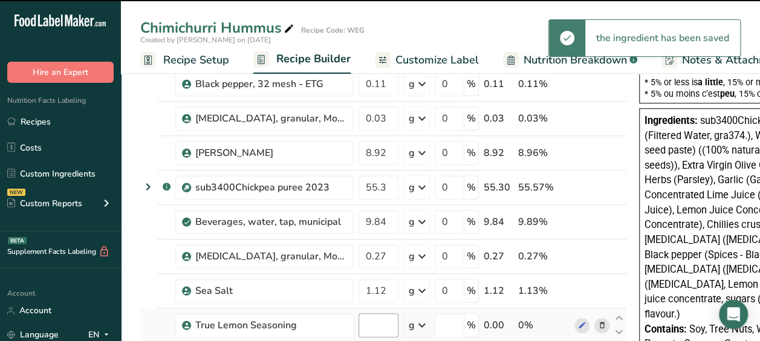
type input "0"
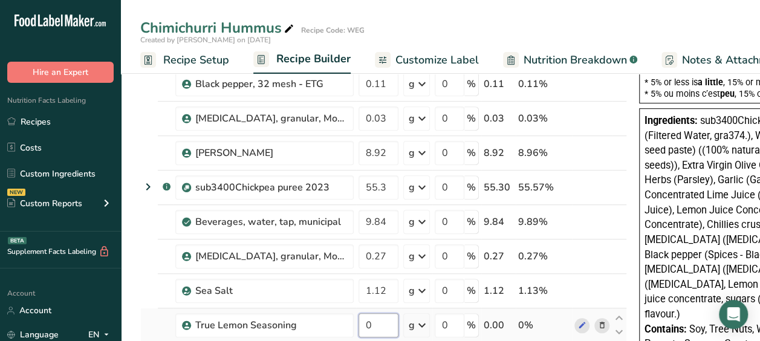
click at [379, 320] on input "0" at bounding box center [379, 325] width 40 height 24
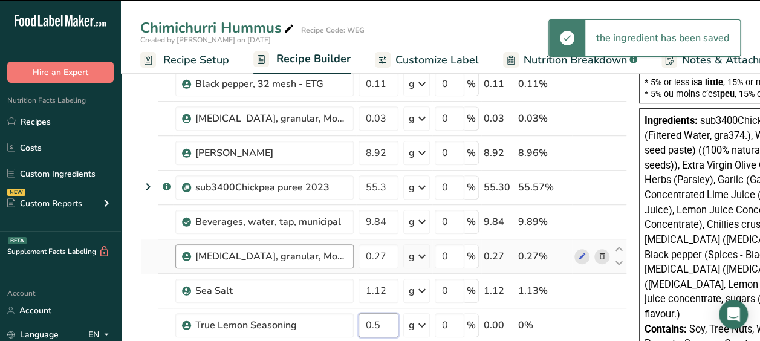
type input "0.5"
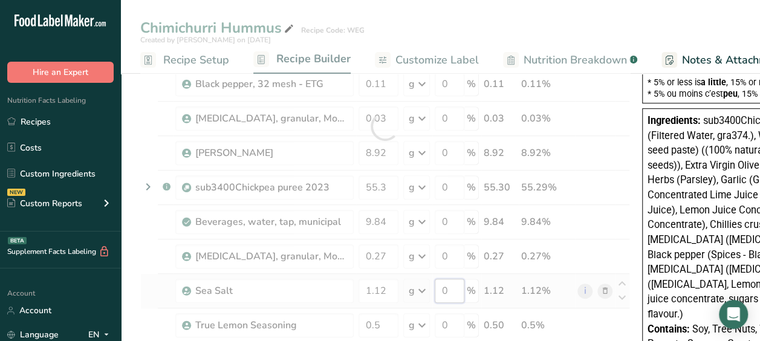
click at [457, 293] on div "Ingredient * Amount * Unit * Waste * .a-a{fill:#347362;}.b-a{fill:#fff;} Grams …" at bounding box center [385, 126] width 490 height 653
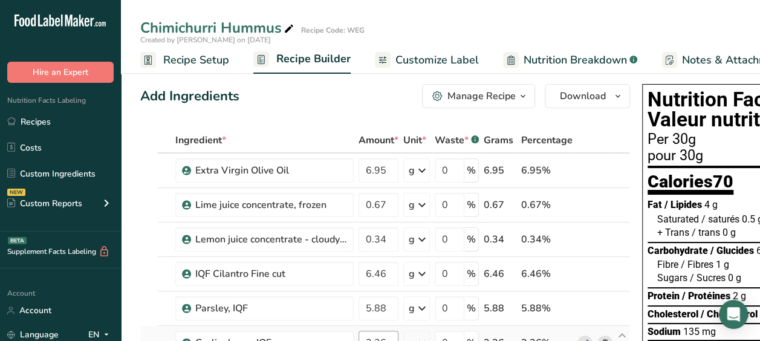
scroll to position [4, 0]
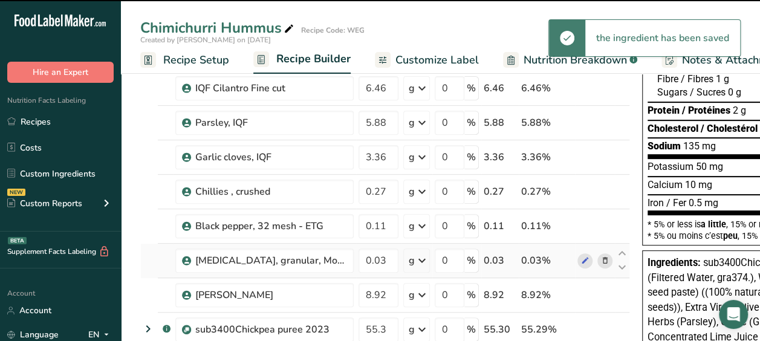
click at [465, 318] on div "0 %" at bounding box center [457, 330] width 44 height 24
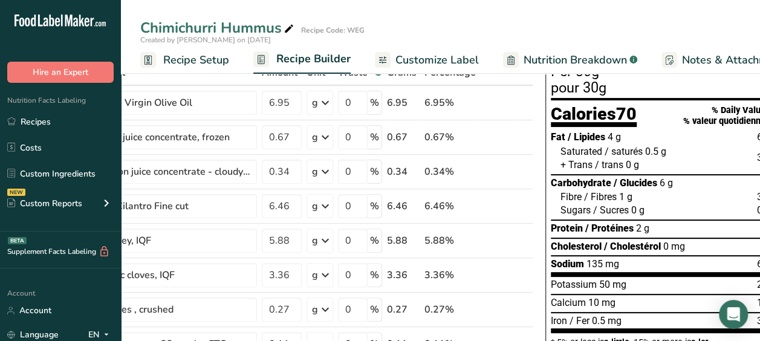
scroll to position [0, 0]
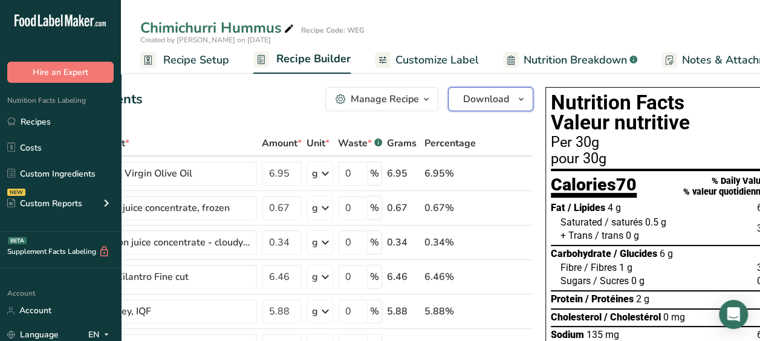
click at [508, 98] on button "Download" at bounding box center [490, 99] width 85 height 24
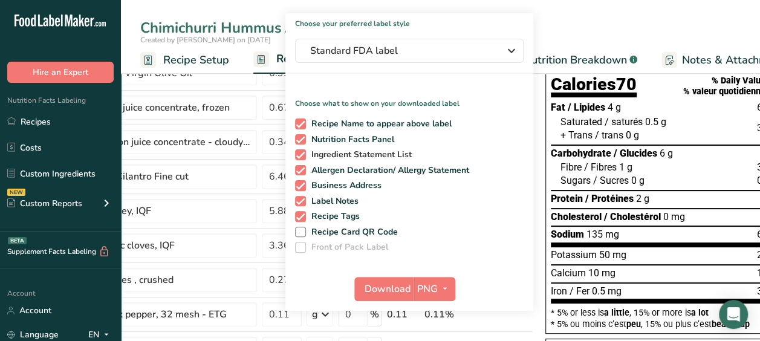
scroll to position [105, 0]
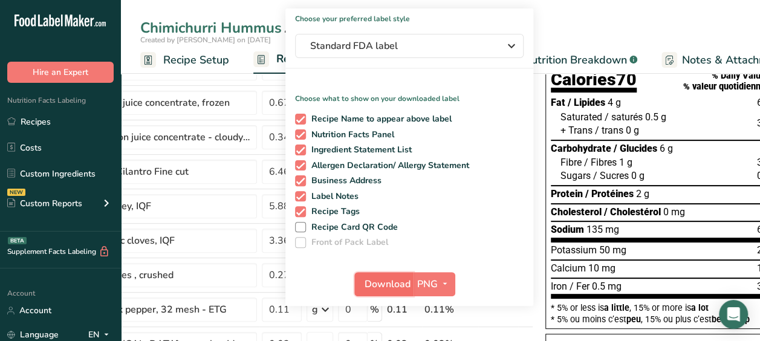
click at [393, 284] on span "Download" at bounding box center [388, 284] width 46 height 15
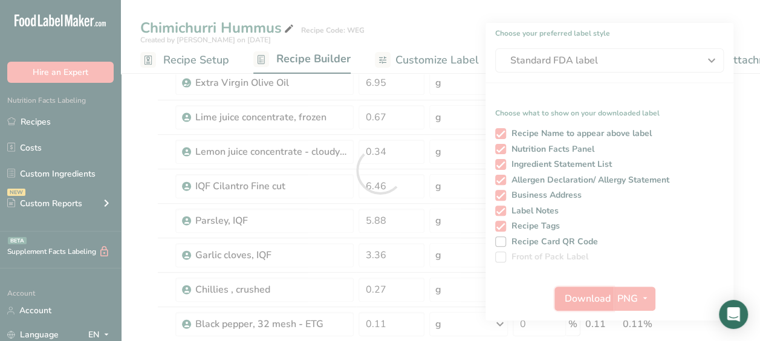
scroll to position [0, 0]
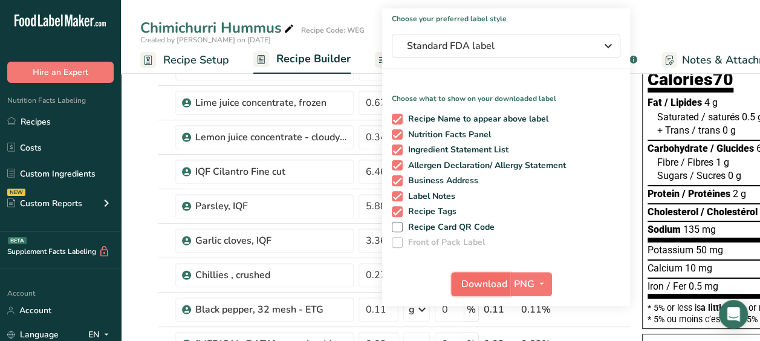
click at [497, 284] on span "Download" at bounding box center [485, 284] width 46 height 15
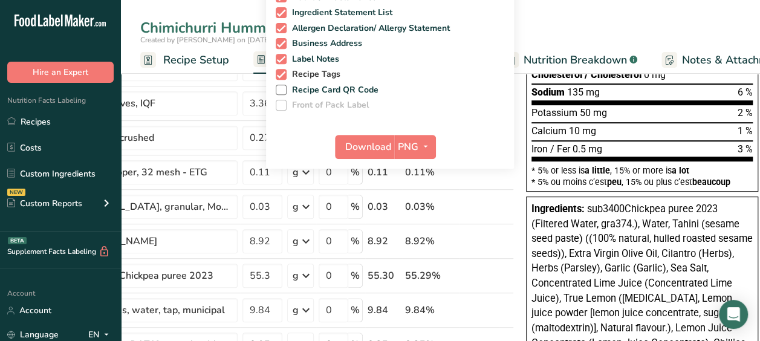
scroll to position [248, 0]
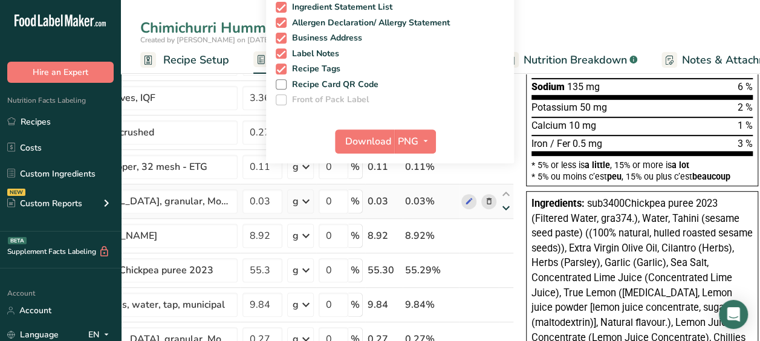
click at [500, 204] on icon at bounding box center [506, 208] width 15 height 9
type input "8.92"
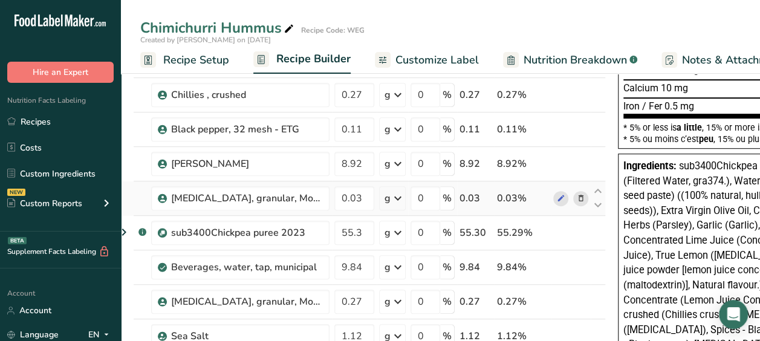
scroll to position [0, 17]
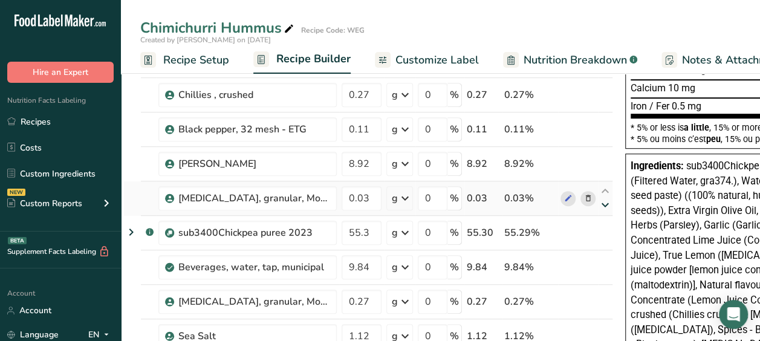
click at [601, 204] on icon at bounding box center [605, 205] width 15 height 9
type input "55.3"
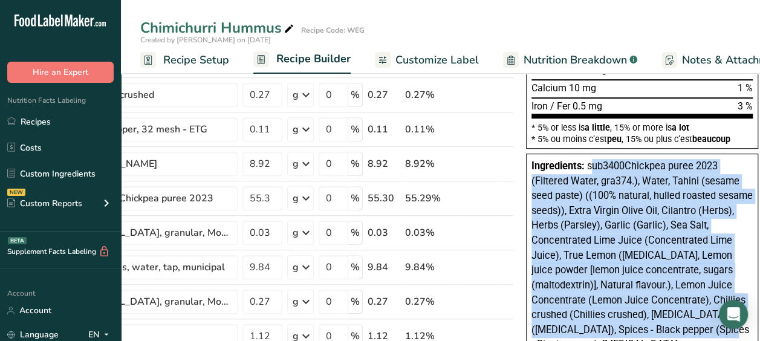
drag, startPoint x: 589, startPoint y: 165, endPoint x: 683, endPoint y: 323, distance: 183.6
click at [683, 323] on span "sub3400Chickpea puree 2023 (Filtered Water, gra374.), Water, Tahini (sesame see…" at bounding box center [642, 262] width 221 height 205
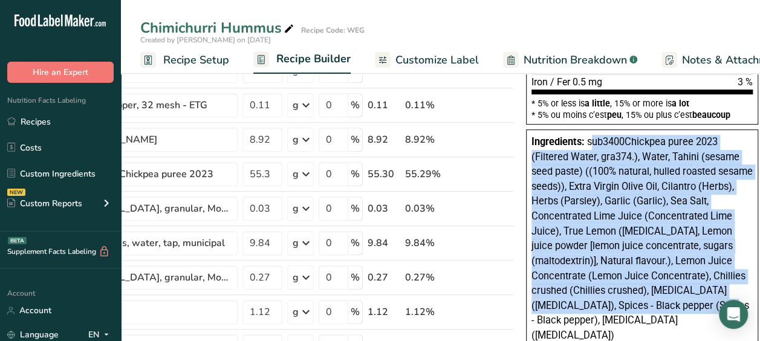
scroll to position [310, 0]
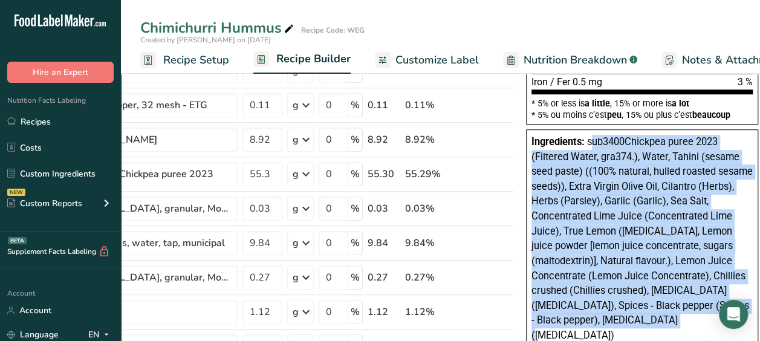
drag, startPoint x: 631, startPoint y: 319, endPoint x: 587, endPoint y: 145, distance: 179.7
click at [587, 145] on div "Ingredients: sub3400Chickpea puree 2023 (Filtered Water, gra374.), Water, Tahin…" at bounding box center [642, 239] width 221 height 209
copy span "ub3400Chickpea puree 2023 (Filtered Water, gra374.), Water, Tahini (sesame seed…"
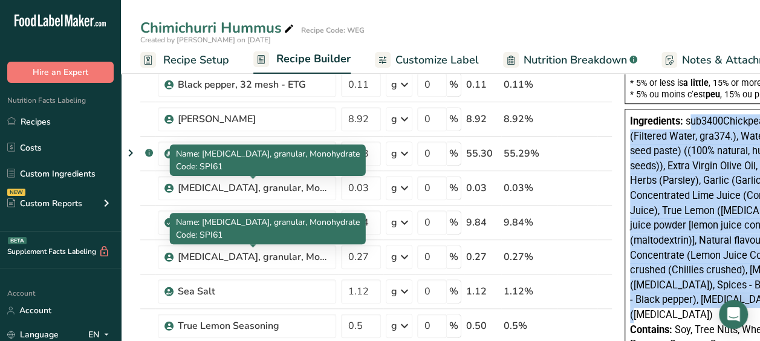
scroll to position [334, 0]
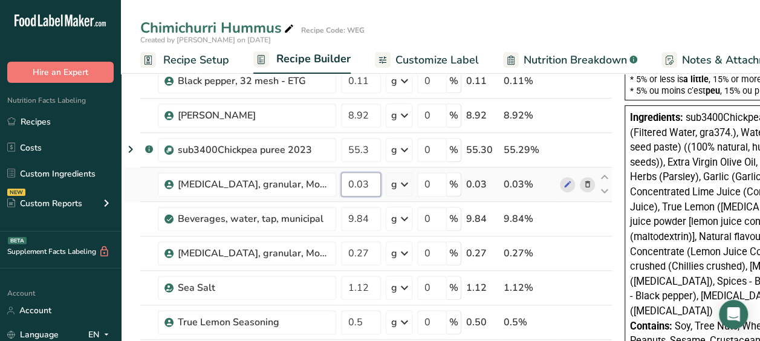
click at [361, 180] on input "0.03" at bounding box center [361, 184] width 40 height 24
type input "0.3"
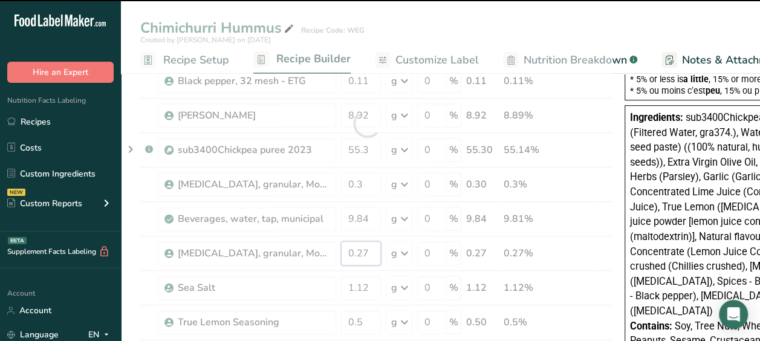
drag, startPoint x: 368, startPoint y: 247, endPoint x: 341, endPoint y: 250, distance: 26.9
click at [341, 250] on div "Ingredient * Amount * Unit * Waste * .a-a{fill:#347362;}.b-a{fill:#fff;} Grams …" at bounding box center [368, 123] width 490 height 653
click at [304, 290] on div "Ingredient * Amount * Unit * Waste * .a-a{fill:#347362;}.b-a{fill:#fff;} Grams …" at bounding box center [368, 123] width 490 height 653
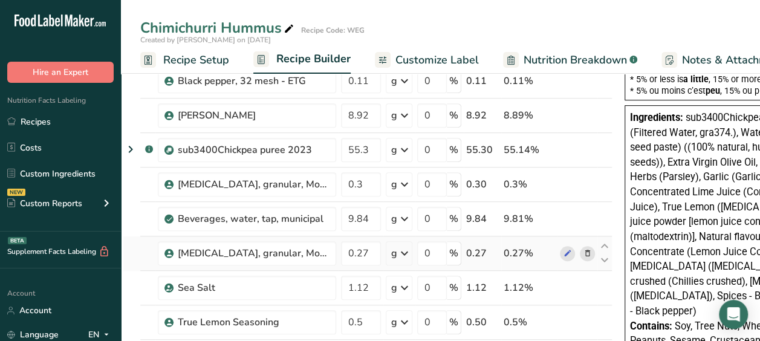
click at [588, 250] on icon at bounding box center [588, 253] width 8 height 13
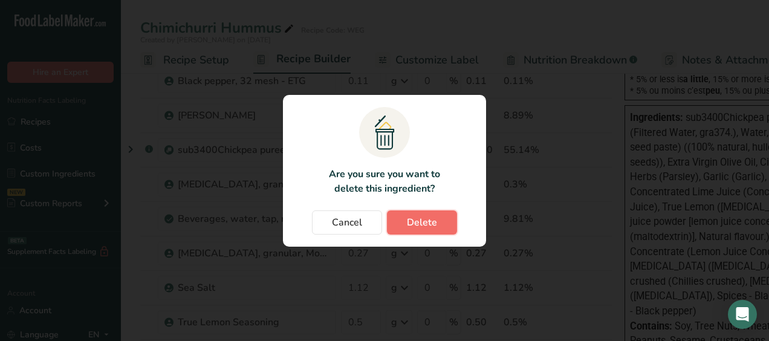
click at [422, 221] on span "Delete" at bounding box center [422, 222] width 30 height 15
type input "1.12"
type input "0.5"
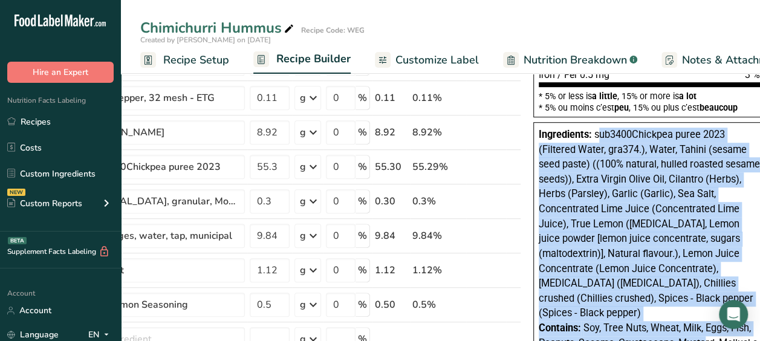
scroll to position [330, 0]
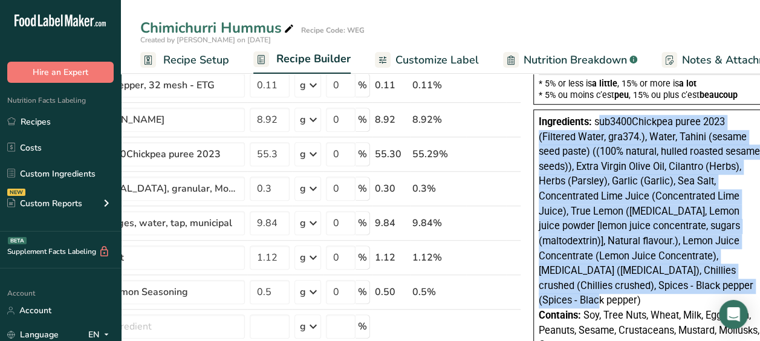
drag, startPoint x: 596, startPoint y: 174, endPoint x: 586, endPoint y: 300, distance: 126.8
click at [586, 300] on div "Ingredients: sub3400Chickpea puree 2023 (Filtered Water, gra374.), Water, Tahin…" at bounding box center [649, 212] width 221 height 194
copy span "ub3400Chickpea puree 2023 (Filtered Water, gra374.), Water, Tahini (sesame seed…"
click at [582, 200] on span "sub3400Chickpea puree 2023 (Filtered Water, gra374.), Water, Tahini (sesame see…" at bounding box center [649, 211] width 221 height 190
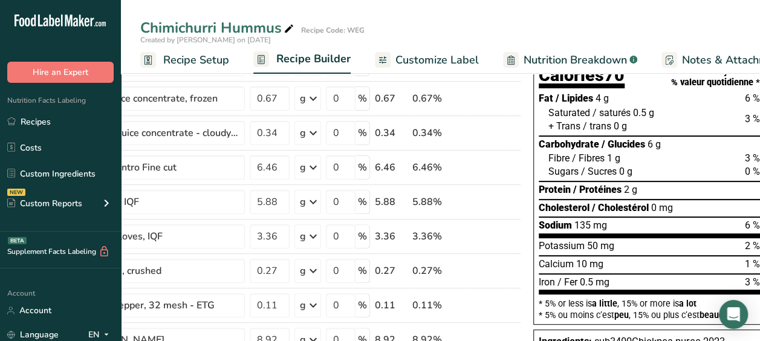
scroll to position [78, 0]
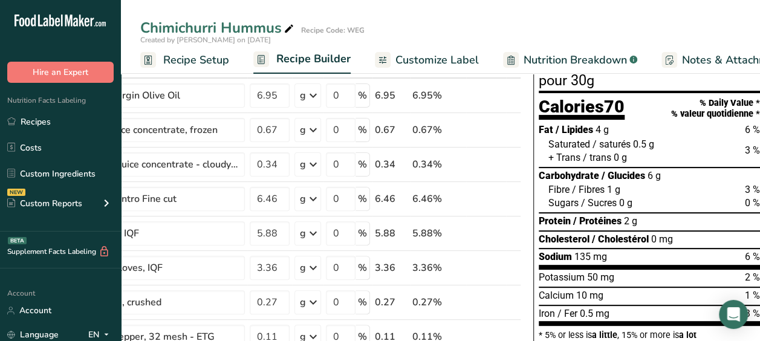
drag, startPoint x: 652, startPoint y: 1, endPoint x: 506, endPoint y: 62, distance: 158.4
click at [507, 62] on icon at bounding box center [510, 60] width 7 height 15
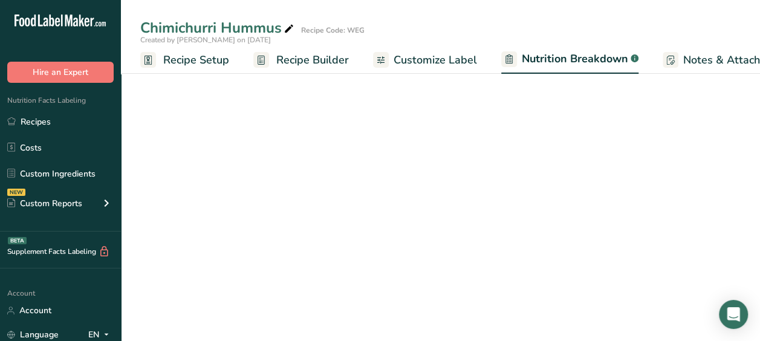
select select "Calories"
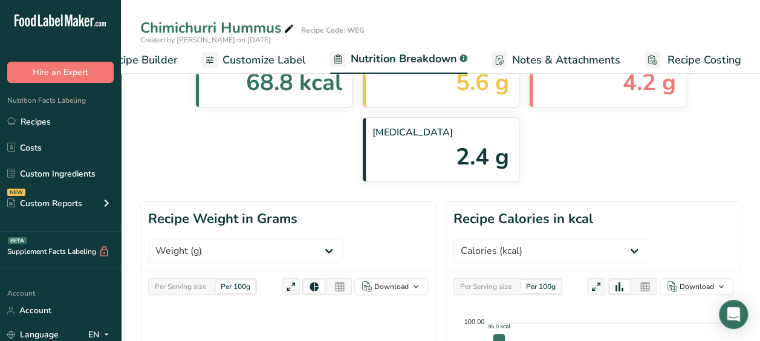
click at [233, 62] on span "Customize Label" at bounding box center [264, 60] width 83 height 16
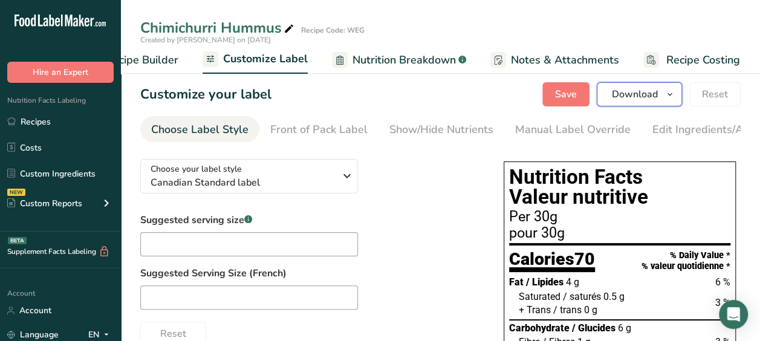
click at [630, 86] on button "Download" at bounding box center [639, 94] width 85 height 24
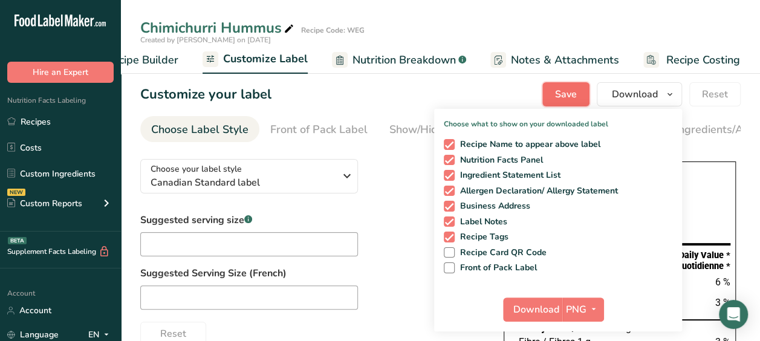
click at [564, 90] on span "Save" at bounding box center [566, 94] width 22 height 15
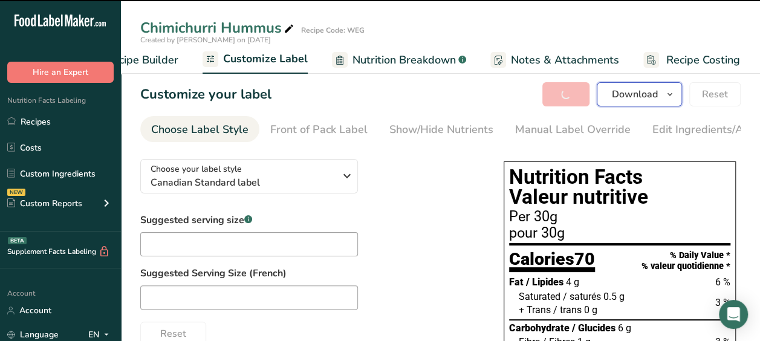
click at [644, 98] on span "Download" at bounding box center [635, 94] width 46 height 15
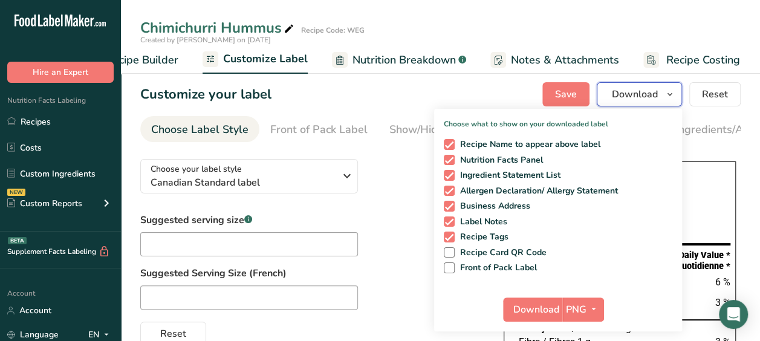
click at [644, 98] on span "Download" at bounding box center [635, 94] width 46 height 15
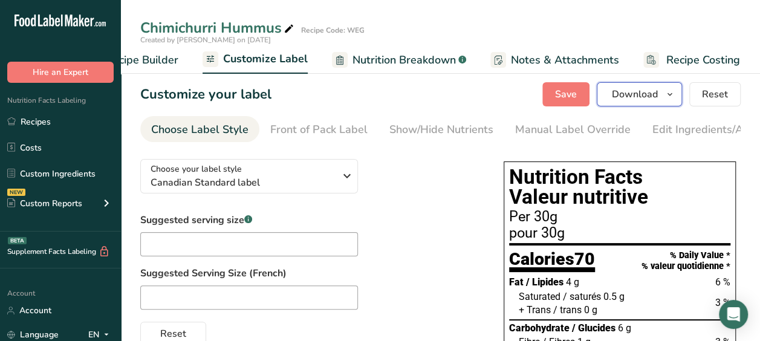
click at [655, 99] on span "Download" at bounding box center [635, 94] width 46 height 15
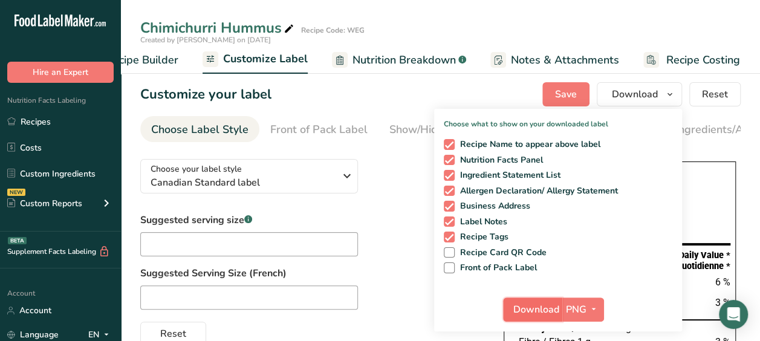
click at [550, 307] on span "Download" at bounding box center [537, 309] width 46 height 15
click at [397, 243] on div "Suggested serving size .a-a{fill:#347362;}.b-a{fill:#fff;} Suggested Serving Si…" at bounding box center [309, 279] width 339 height 133
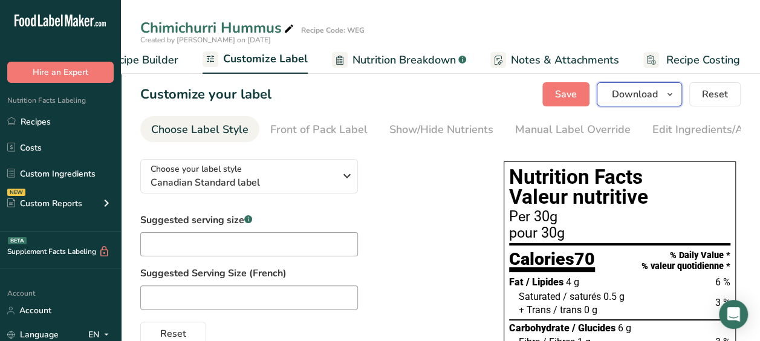
click at [630, 102] on button "Download" at bounding box center [639, 94] width 85 height 24
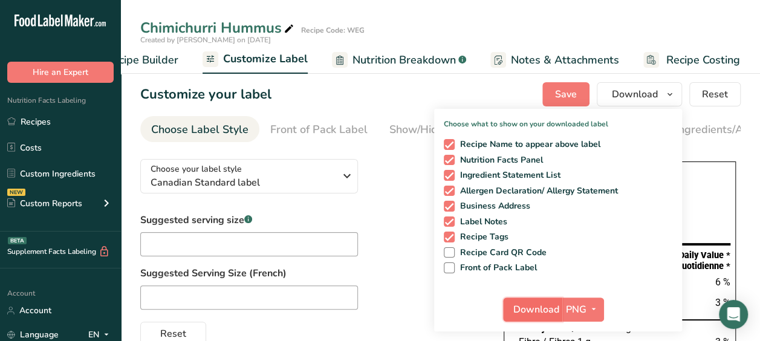
click at [522, 310] on span "Download" at bounding box center [537, 309] width 46 height 15
click at [726, 34] on div "Created by [PERSON_NAME] on [DATE]" at bounding box center [440, 39] width 639 height 11
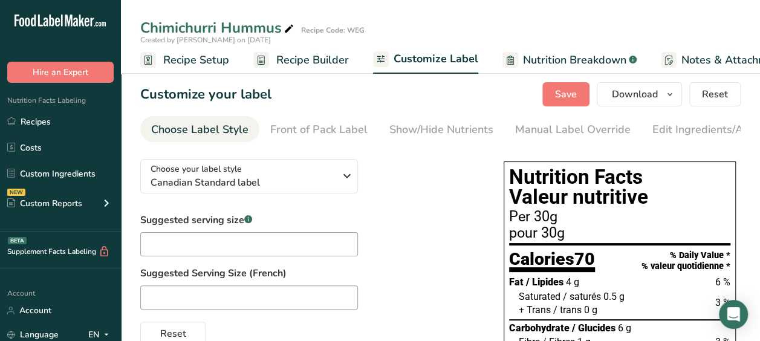
scroll to position [0, 171]
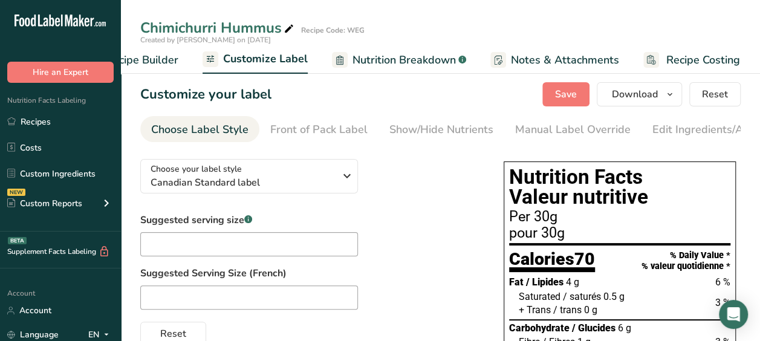
click at [423, 191] on div "Choose your label style Canadian Standard label USA (FDA) Standard FDA label Ta…" at bounding box center [309, 247] width 339 height 197
click at [563, 99] on span "Save" at bounding box center [566, 94] width 22 height 15
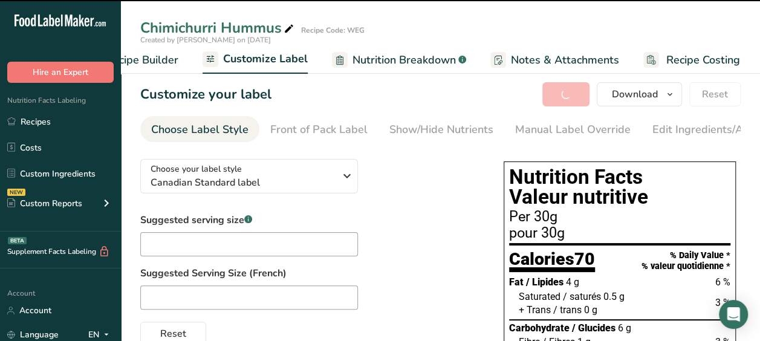
click at [563, 99] on div "Save Download Choose what to show on your downloaded label Recipe Name to appea…" at bounding box center [642, 94] width 198 height 24
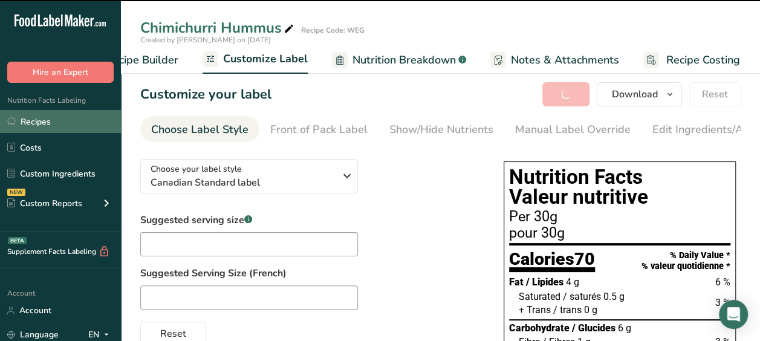
click at [73, 126] on link "Recipes" at bounding box center [60, 121] width 121 height 23
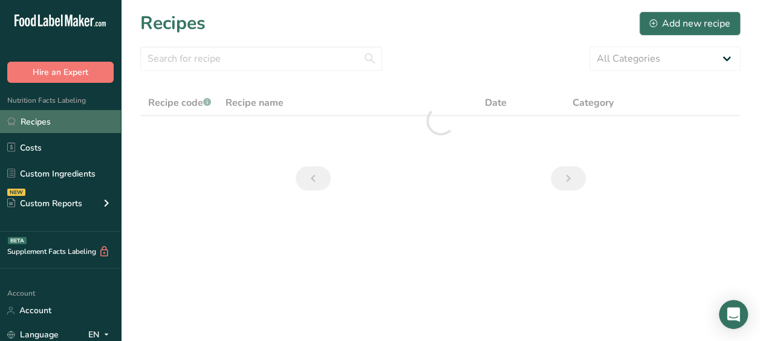
click at [73, 126] on link "Recipes" at bounding box center [60, 121] width 121 height 23
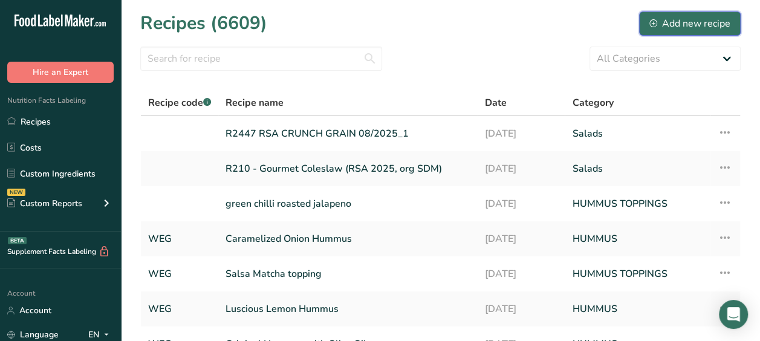
click at [698, 19] on div "Add new recipe" at bounding box center [690, 23] width 81 height 15
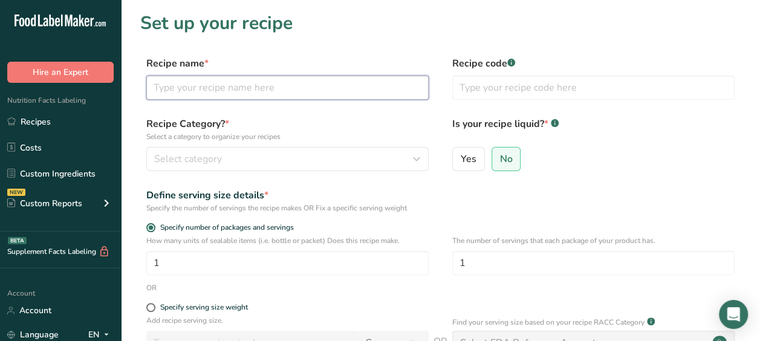
click at [398, 81] on input "text" at bounding box center [287, 88] width 282 height 24
click at [154, 85] on input "TOPPED HUMMUS" at bounding box center [287, 88] width 282 height 24
type input "CHILI MISO TOPPED HUMMUS"
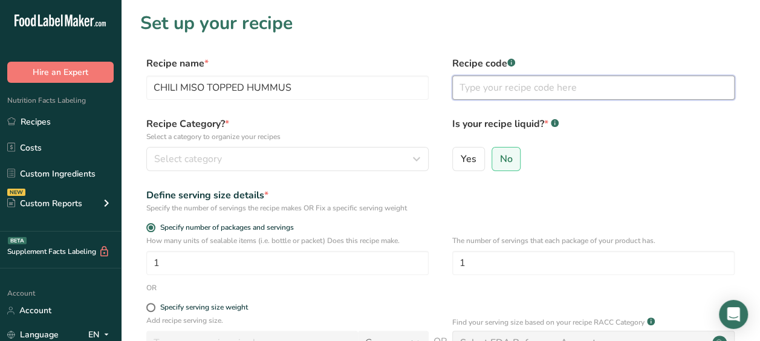
click at [486, 84] on input "text" at bounding box center [593, 88] width 282 height 24
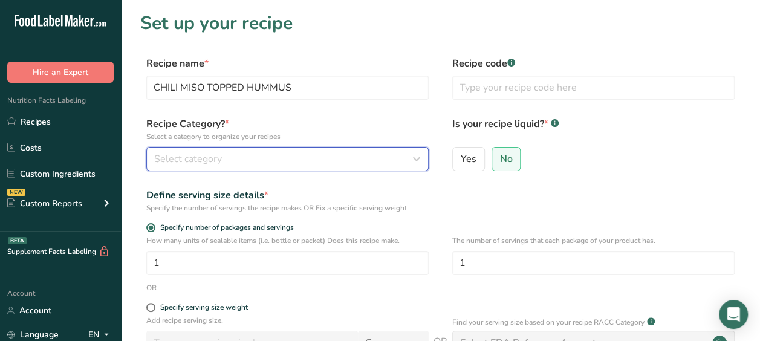
click at [283, 165] on div "Select category" at bounding box center [283, 159] width 259 height 15
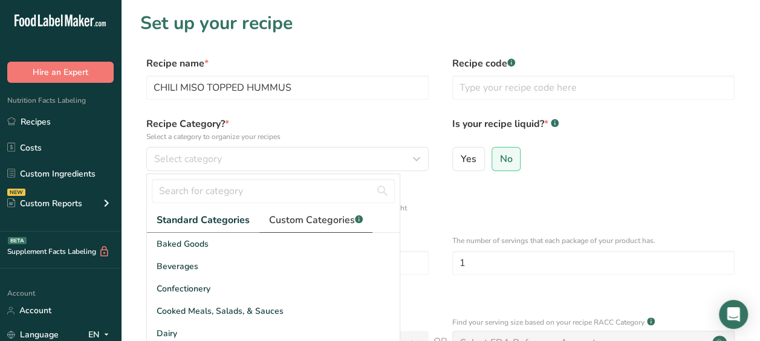
click at [291, 212] on link "Custom Categories .a-a{fill:#347362;}.b-a{fill:#fff;}" at bounding box center [315, 220] width 113 height 25
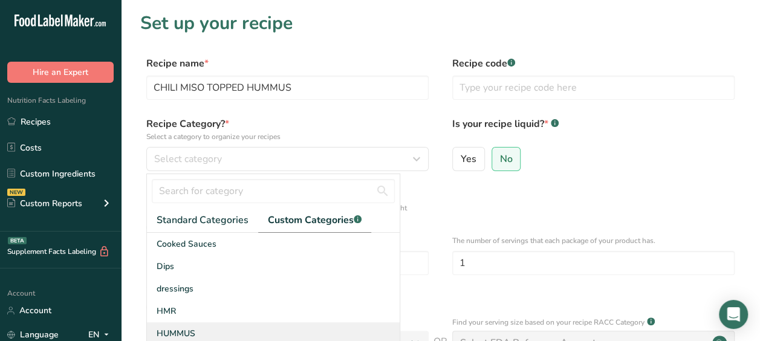
scroll to position [43, 0]
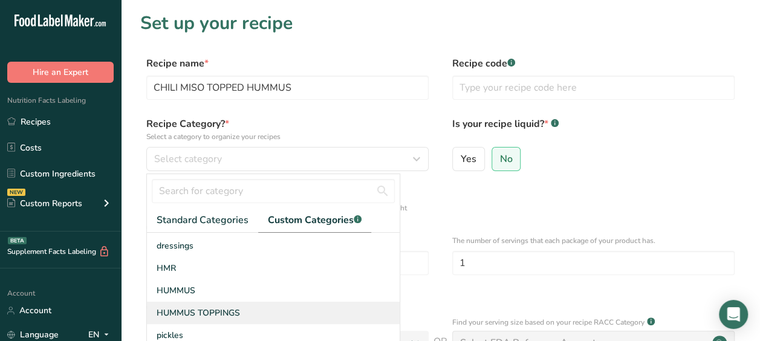
click at [195, 310] on span "HUMMUS TOPPINGS" at bounding box center [198, 313] width 83 height 13
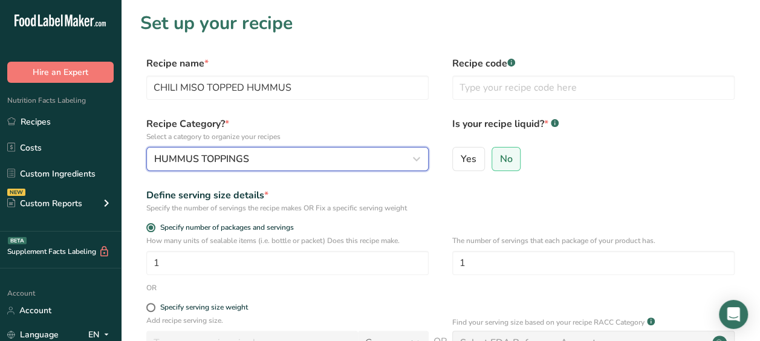
click at [293, 167] on button "HUMMUS TOPPINGS" at bounding box center [287, 159] width 282 height 24
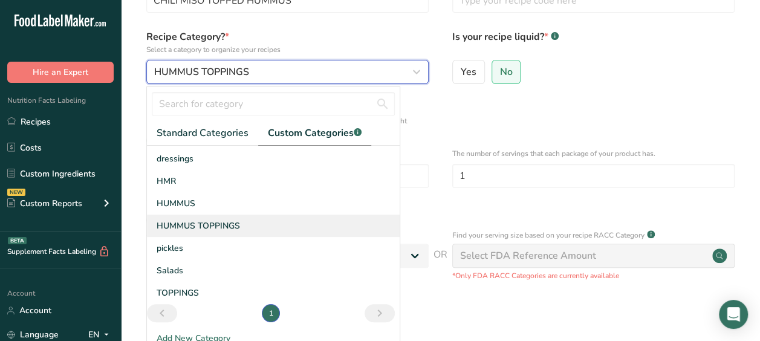
scroll to position [88, 0]
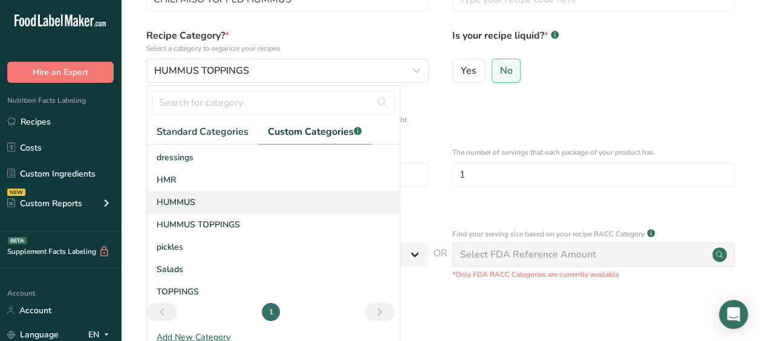
click at [217, 200] on div "HUMMUS" at bounding box center [273, 202] width 253 height 22
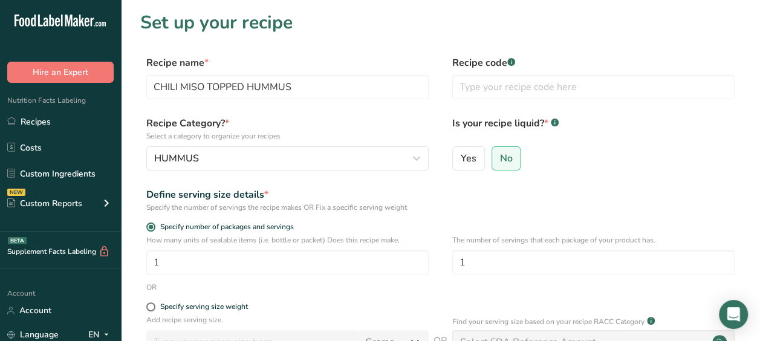
scroll to position [0, 0]
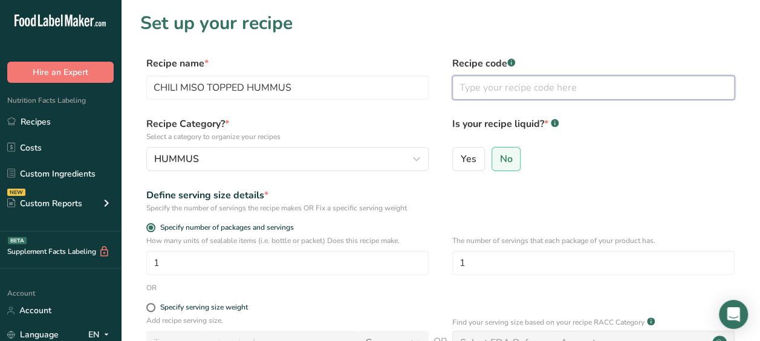
click at [501, 94] on input "text" at bounding box center [593, 88] width 282 height 24
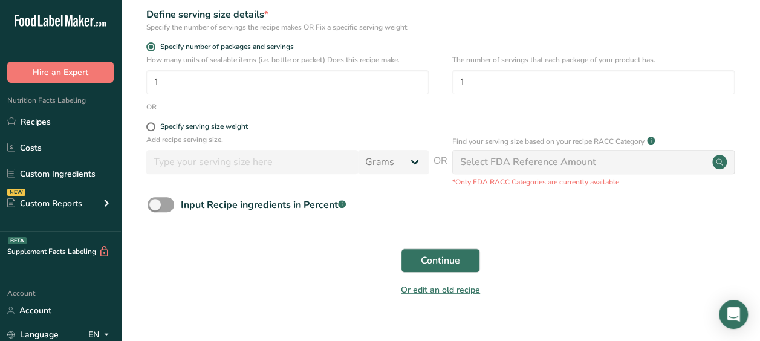
scroll to position [181, 0]
type input "MISO"
click at [448, 256] on span "Continue" at bounding box center [440, 260] width 39 height 15
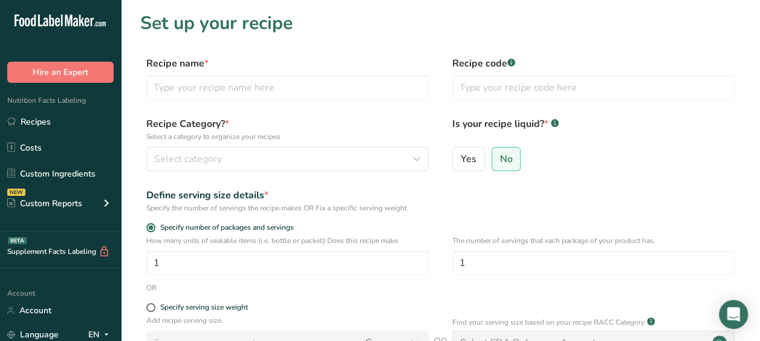
scroll to position [181, 0]
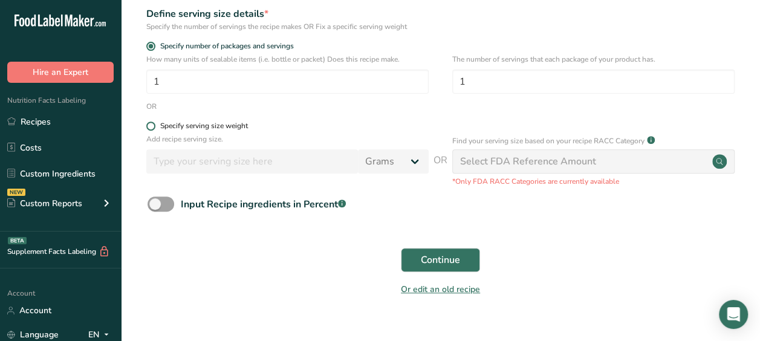
click at [150, 128] on span at bounding box center [150, 126] width 9 height 9
click at [150, 128] on input "Specify serving size weight" at bounding box center [150, 126] width 8 height 8
radio input "true"
radio input "false"
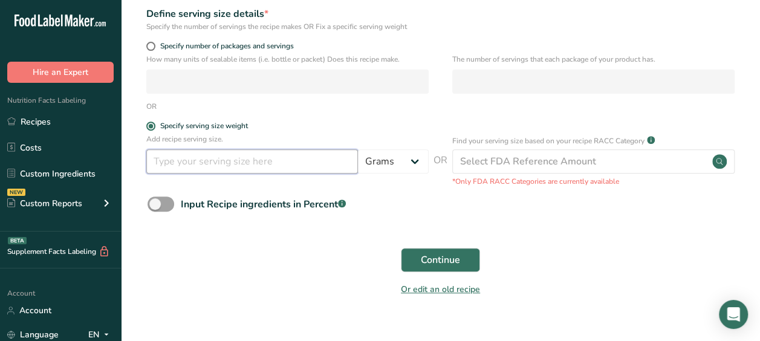
click at [182, 167] on input "number" at bounding box center [252, 161] width 212 height 24
type input "30"
click at [440, 267] on button "Continue" at bounding box center [440, 260] width 79 height 24
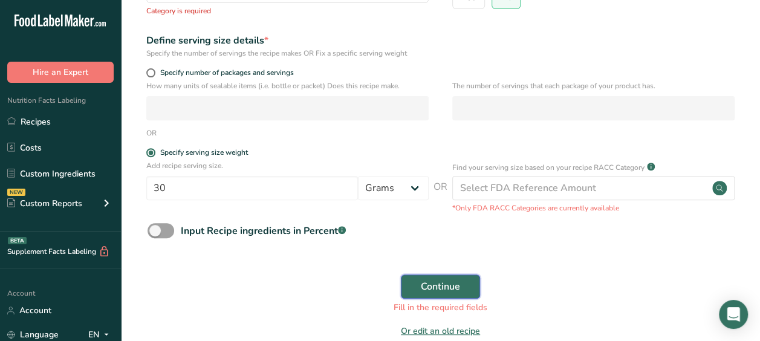
scroll to position [208, 0]
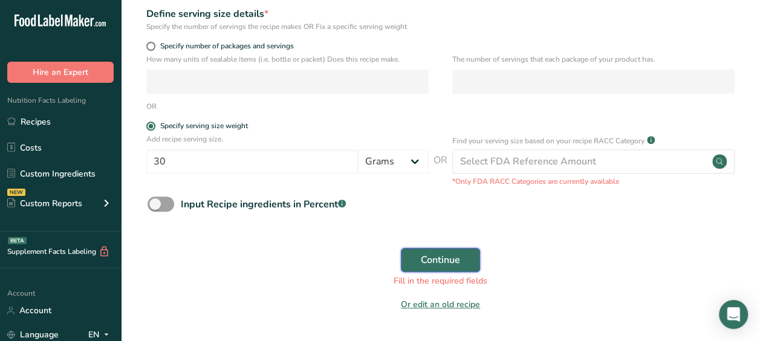
click at [440, 265] on span "Continue" at bounding box center [440, 260] width 39 height 15
click at [438, 261] on span "Continue" at bounding box center [440, 260] width 39 height 15
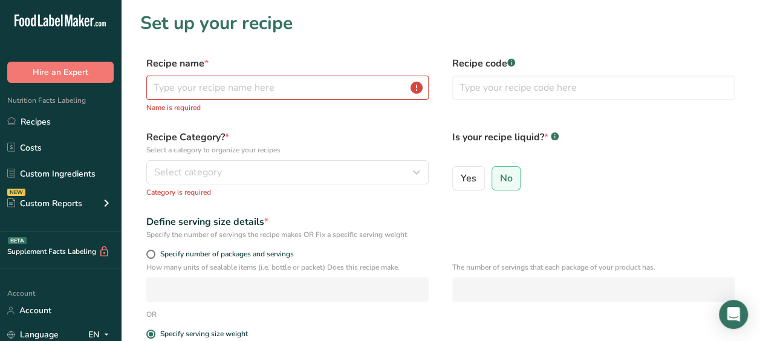
scroll to position [0, 0]
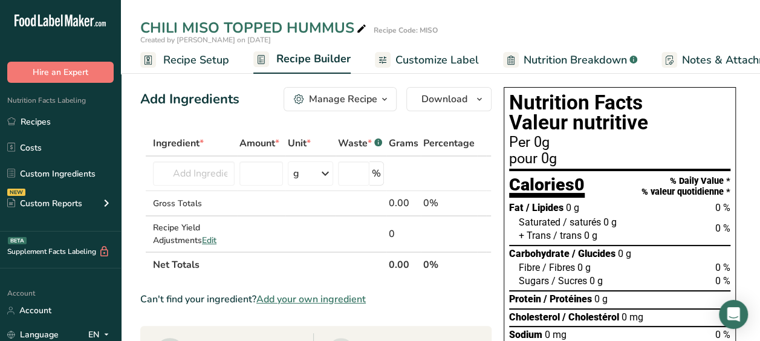
click at [178, 62] on span "Recipe Setup" at bounding box center [196, 60] width 66 height 16
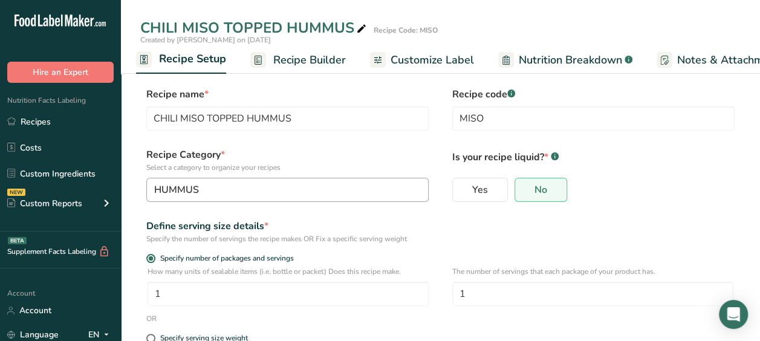
scroll to position [160, 0]
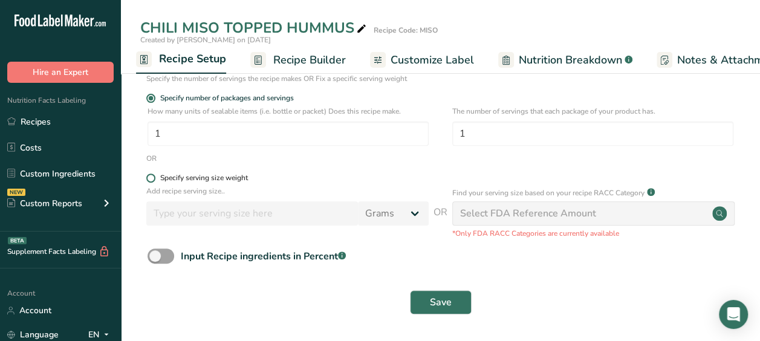
click at [149, 179] on span at bounding box center [150, 178] width 9 height 9
click at [149, 179] on input "Specify serving size weight" at bounding box center [150, 178] width 8 height 8
radio input "true"
radio input "false"
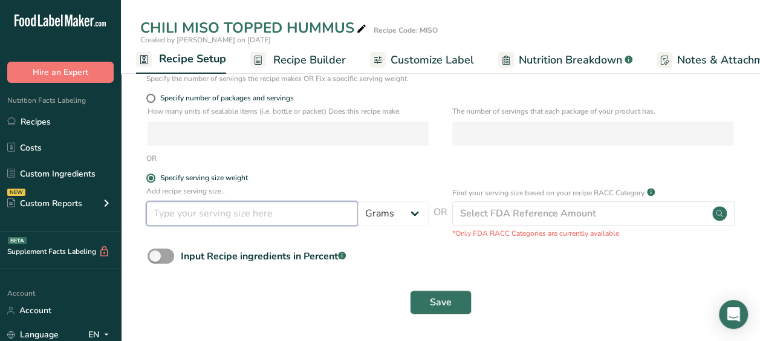
click at [231, 211] on input "number" at bounding box center [252, 213] width 212 height 24
type input "30"
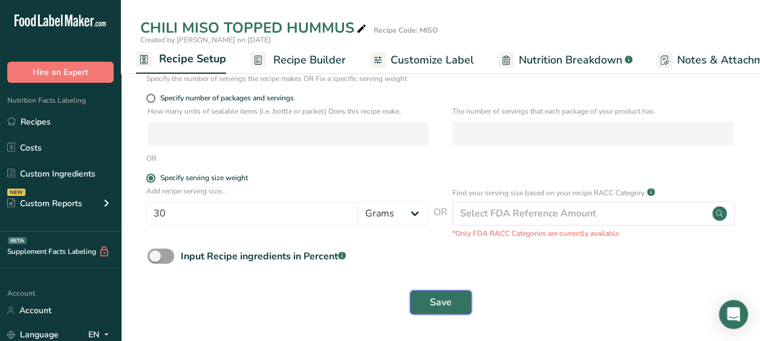
click at [447, 295] on span "Save" at bounding box center [441, 302] width 22 height 15
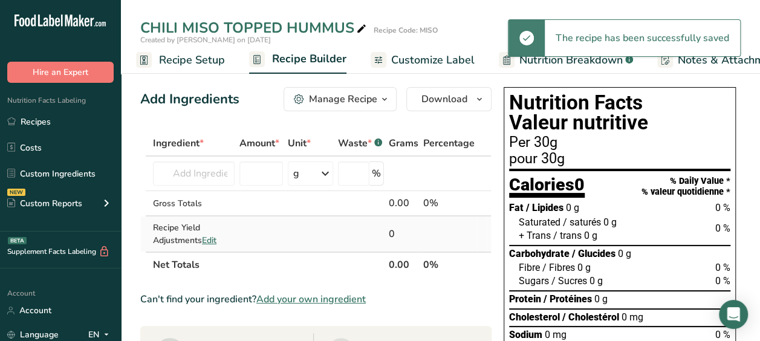
scroll to position [29, 0]
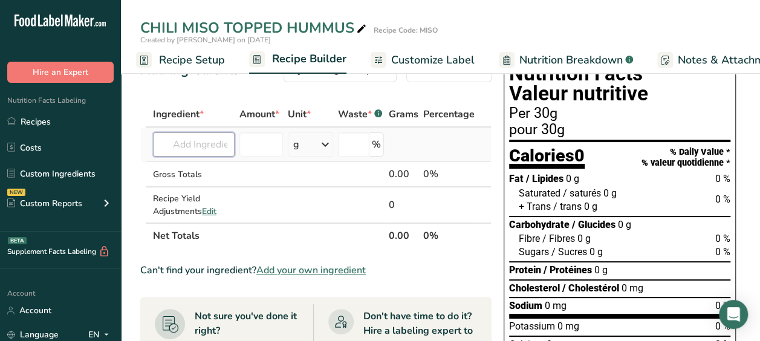
click at [188, 145] on input "text" at bounding box center [194, 144] width 82 height 24
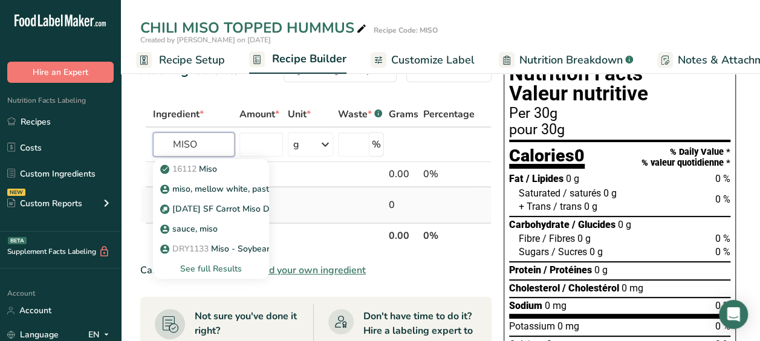
type input "MISO"
click at [338, 195] on td at bounding box center [361, 205] width 51 height 35
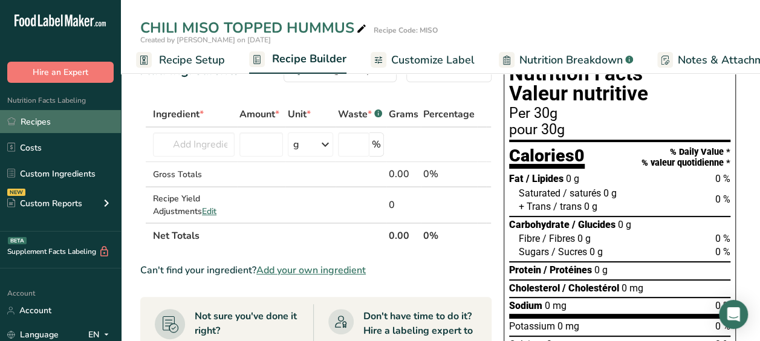
click at [71, 118] on link "Recipes" at bounding box center [60, 121] width 121 height 23
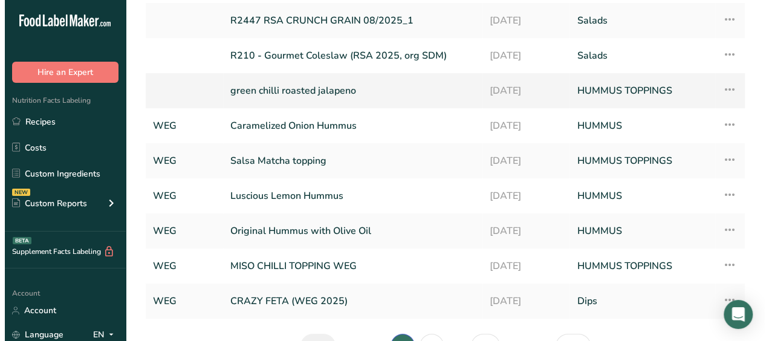
scroll to position [148, 0]
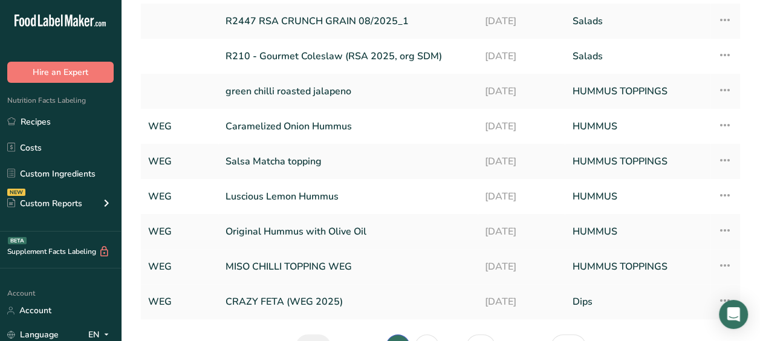
click at [722, 263] on icon at bounding box center [725, 266] width 15 height 22
click at [641, 293] on span "Recipe Setup" at bounding box center [617, 292] width 51 height 14
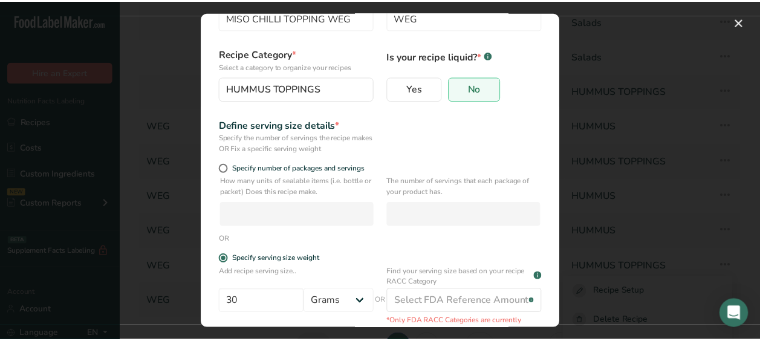
scroll to position [0, 0]
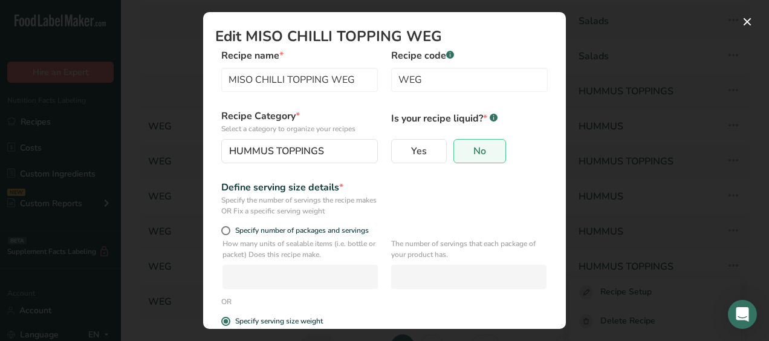
click at [540, 69] on div "Recipe name * MISO CHILLI TOPPING WEG Recipe code .a-a{fill:#347362;}.b-a{fill:…" at bounding box center [384, 73] width 339 height 51
click at [750, 25] on button "Edit Recipe Modal" at bounding box center [747, 21] width 19 height 19
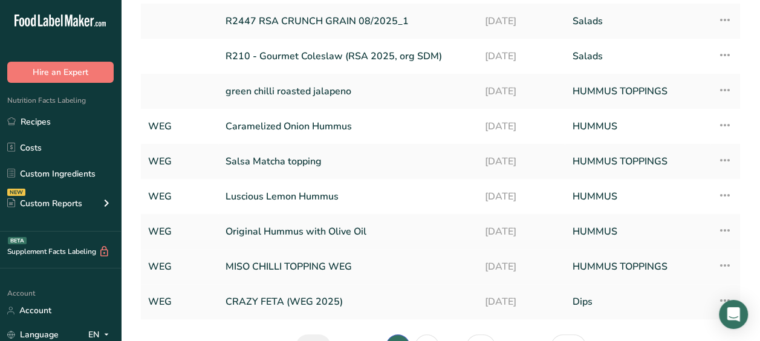
click at [290, 265] on link "MISO CHILLI TOPPING WEG" at bounding box center [348, 266] width 245 height 25
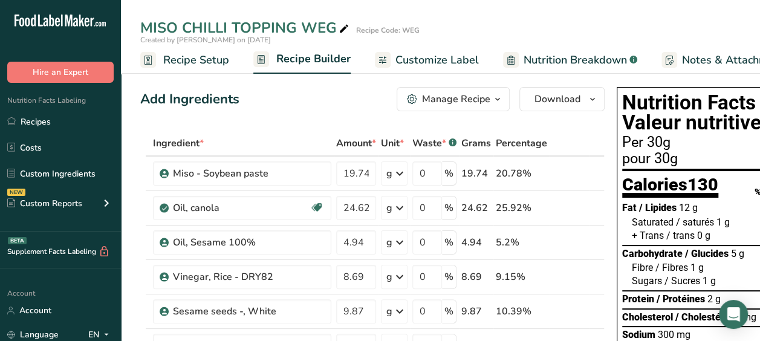
click at [498, 97] on icon "button" at bounding box center [498, 99] width 10 height 15
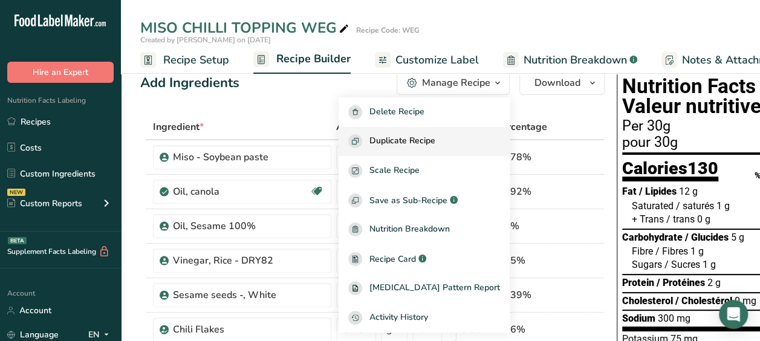
scroll to position [13, 0]
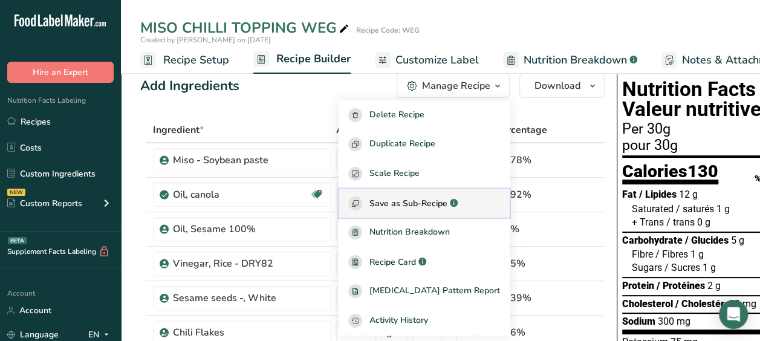
click at [433, 197] on span "Save as Sub-Recipe" at bounding box center [409, 203] width 78 height 13
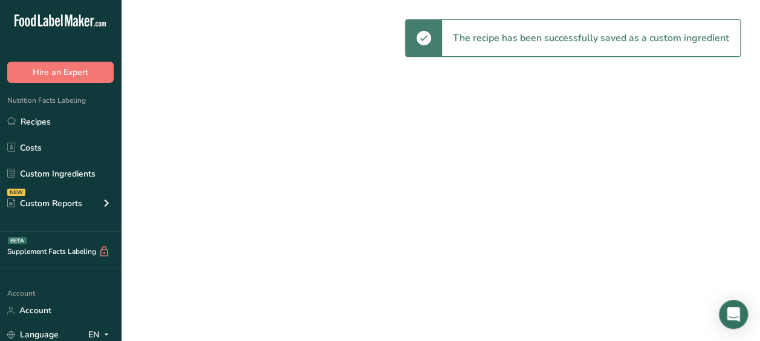
select select "30"
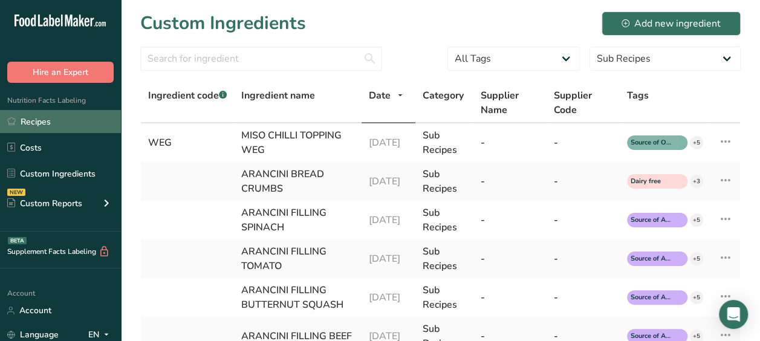
click at [47, 119] on link "Recipes" at bounding box center [60, 121] width 121 height 23
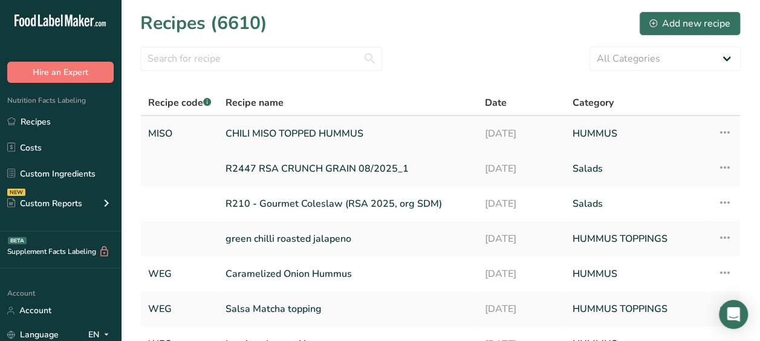
click at [275, 133] on link "CHILI MISO TOPPED HUMMUS" at bounding box center [348, 133] width 245 height 25
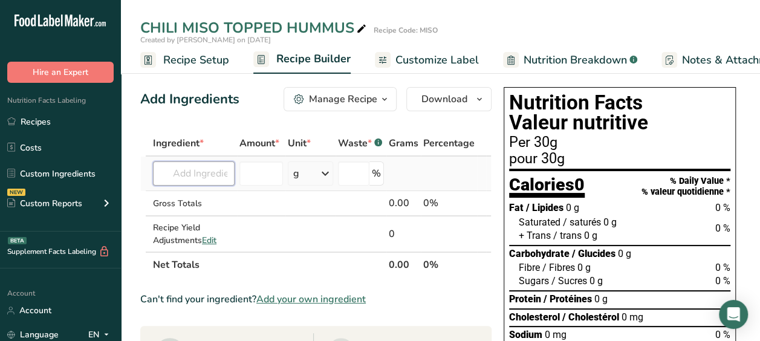
click at [201, 174] on input "text" at bounding box center [194, 173] width 82 height 24
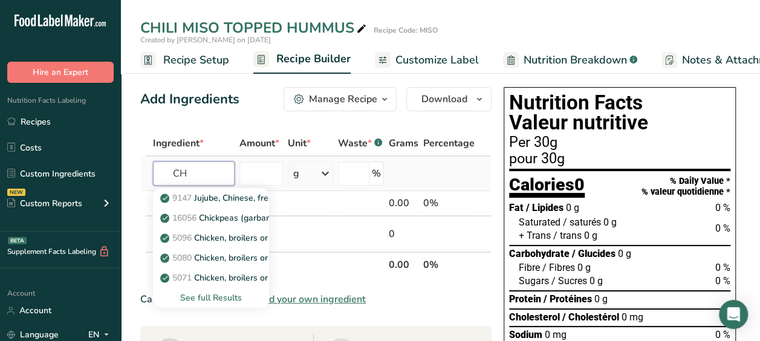
type input "C"
type input "MISO"
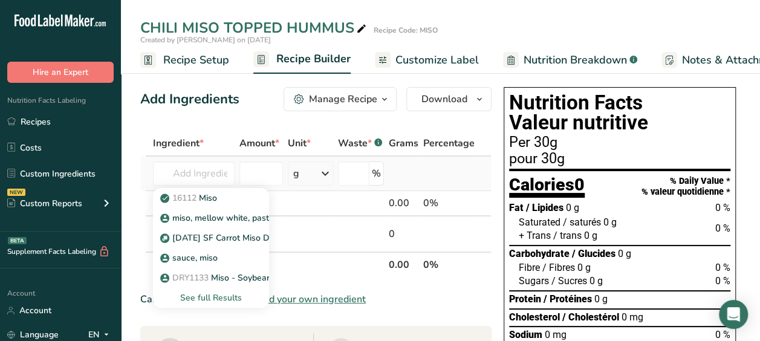
click at [240, 298] on div "See full Results" at bounding box center [211, 298] width 97 height 13
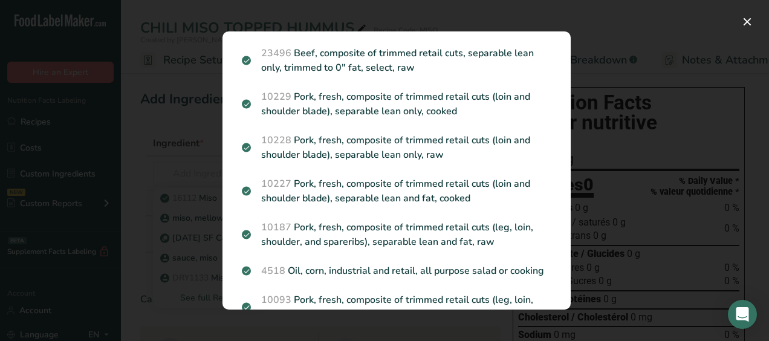
scroll to position [1759, 0]
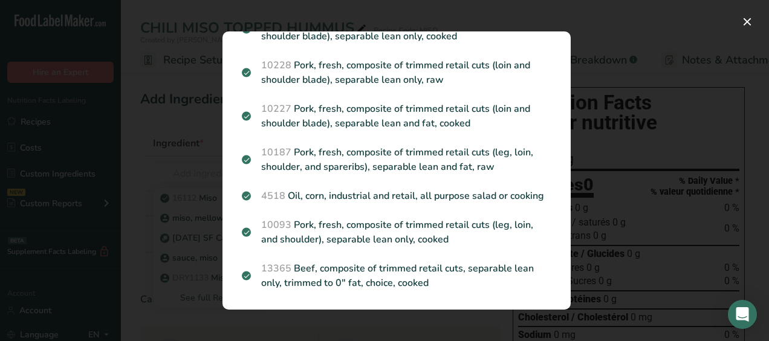
click at [161, 189] on div "Search results modal" at bounding box center [384, 170] width 769 height 341
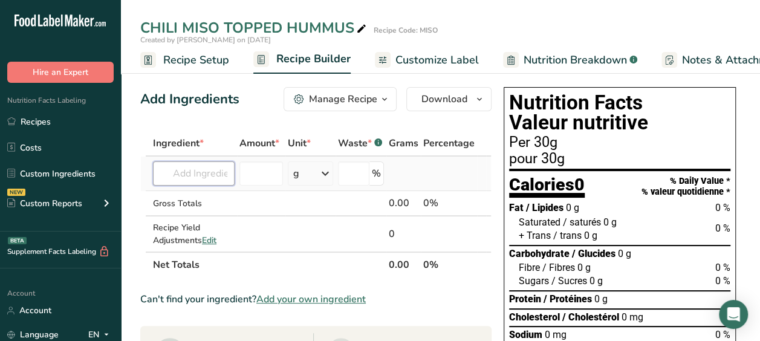
click at [183, 174] on input "text" at bounding box center [194, 173] width 82 height 24
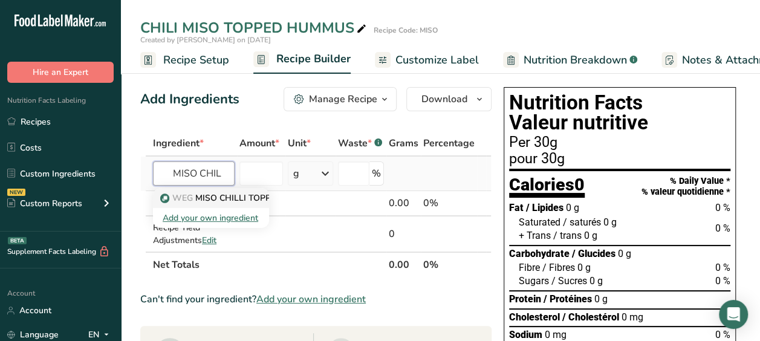
type input "MISO CHIL"
click at [243, 191] on link "WEG MISO CHILLI TOPPING WEG" at bounding box center [211, 198] width 116 height 20
type input "MISO CHILLI TOPPING WEG"
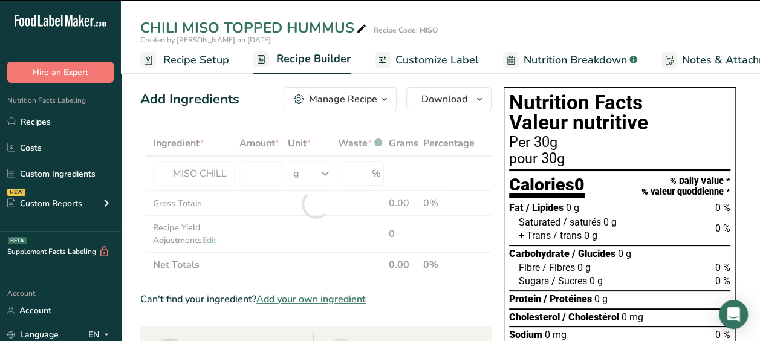
type input "0"
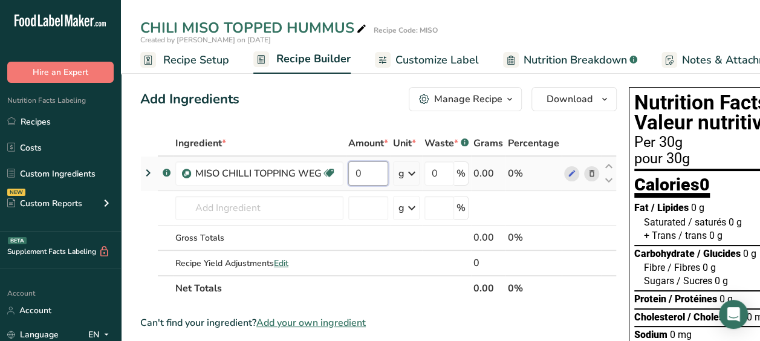
click at [370, 166] on input "0" at bounding box center [368, 173] width 40 height 24
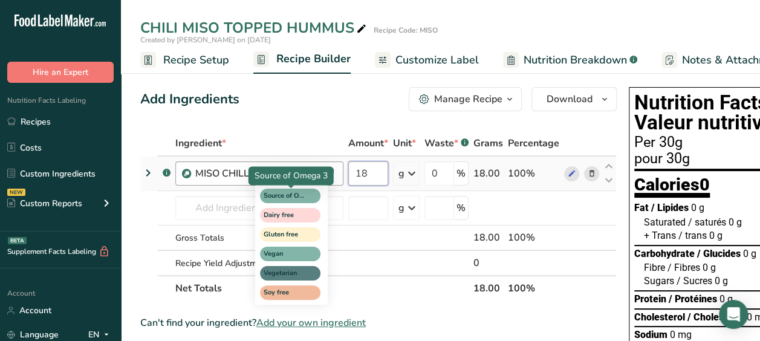
type input "18"
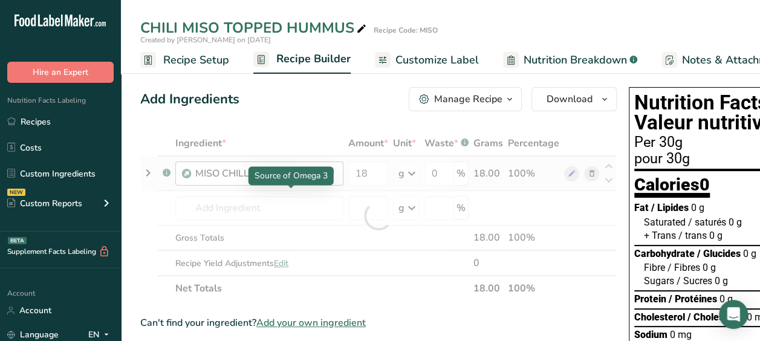
click at [298, 194] on div "Ingredient * Amount * Unit * Waste * .a-a{fill:#347362;}.b-a{fill:#fff;} Grams …" at bounding box center [378, 216] width 477 height 171
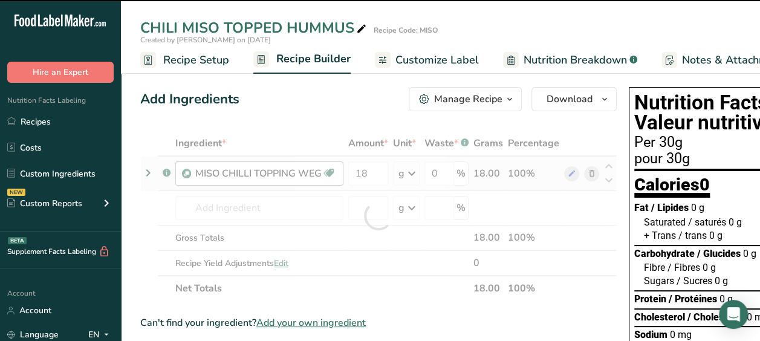
click at [331, 172] on icon at bounding box center [329, 173] width 12 height 19
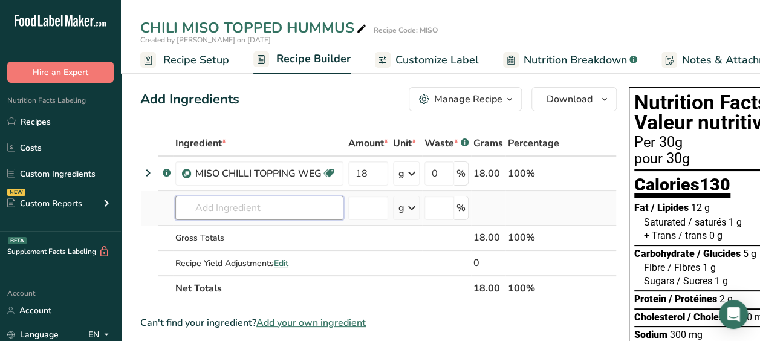
click at [229, 208] on input "text" at bounding box center [259, 208] width 168 height 24
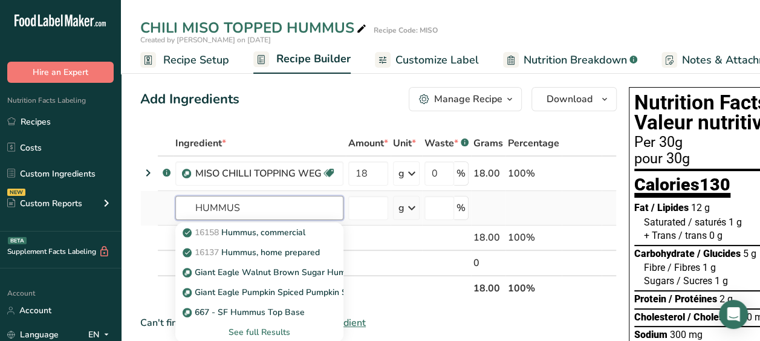
type input "HUMMUS"
click at [281, 332] on div "See full Results" at bounding box center [259, 332] width 149 height 13
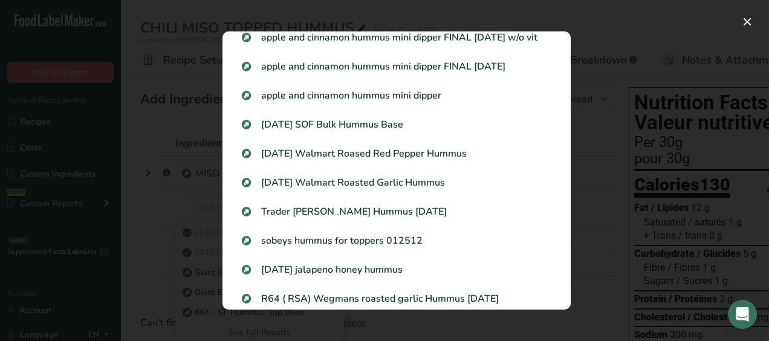
scroll to position [846, 0]
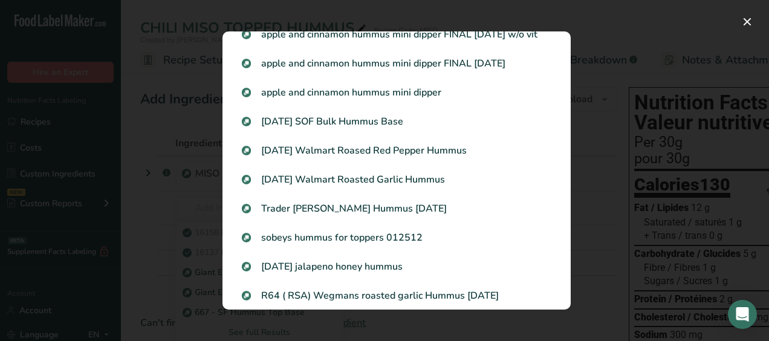
click at [137, 160] on div "Search results modal" at bounding box center [384, 170] width 769 height 341
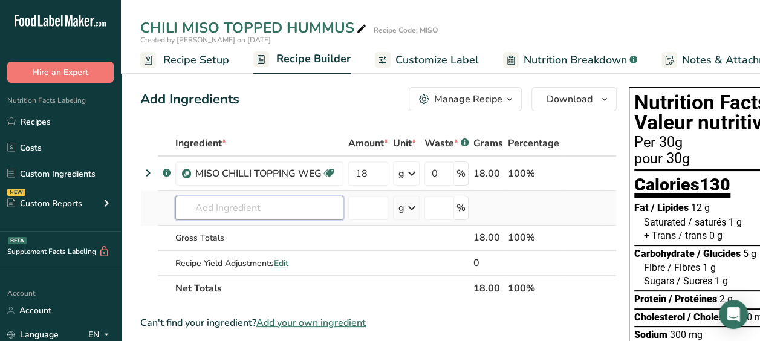
click at [257, 209] on input "text" at bounding box center [259, 208] width 168 height 24
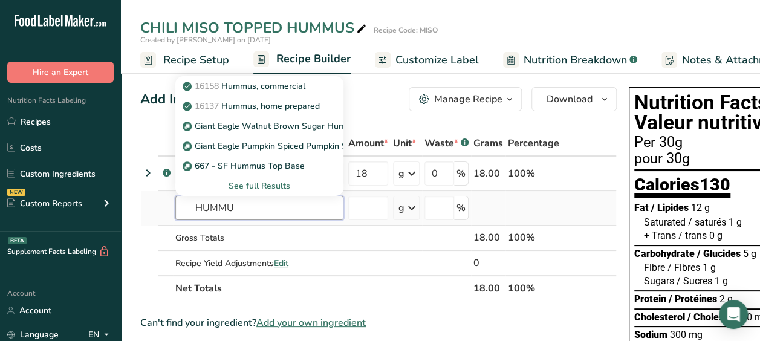
type input "HUMMU"
click at [264, 184] on div "See full Results" at bounding box center [259, 186] width 149 height 13
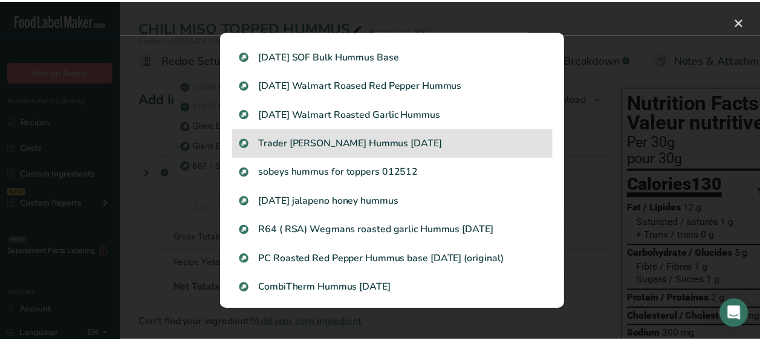
scroll to position [907, 0]
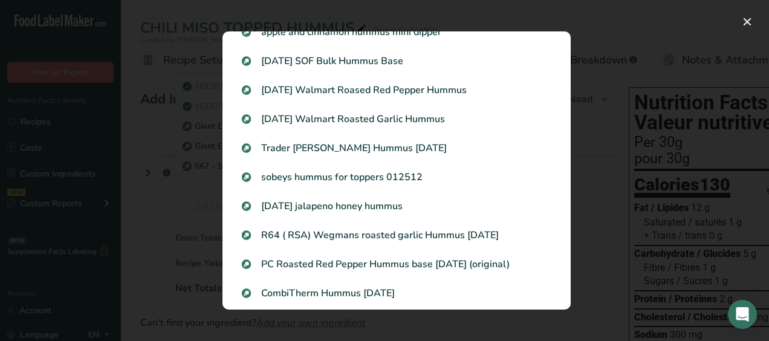
click at [615, 180] on div "Search results modal" at bounding box center [384, 170] width 769 height 341
